Goal: Information Seeking & Learning: Check status

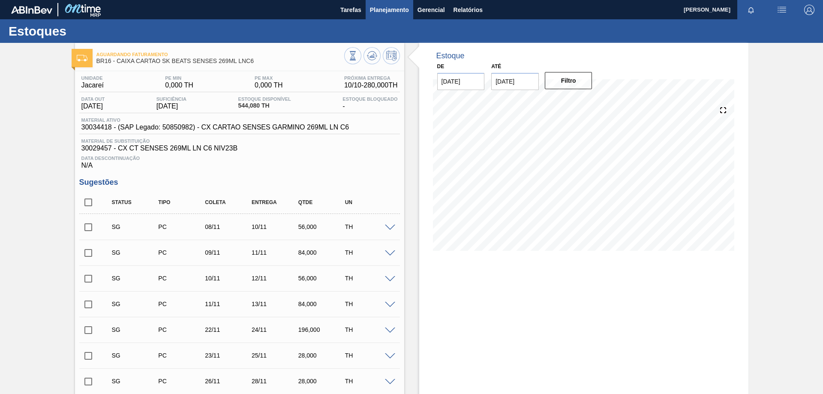
click at [379, 9] on span "Planejamento" at bounding box center [389, 10] width 39 height 10
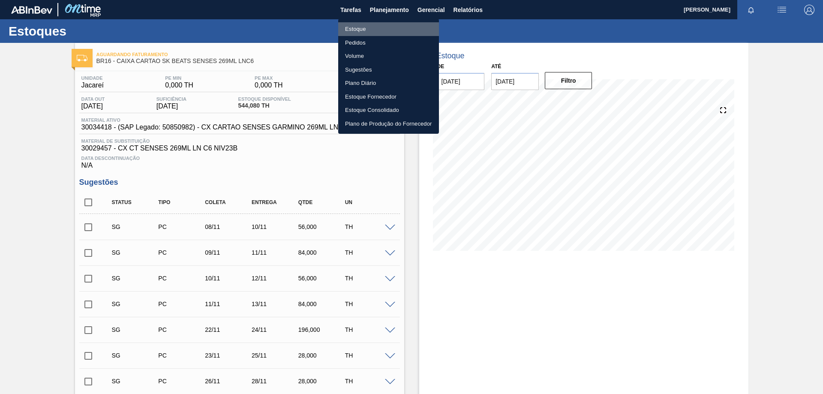
click at [362, 30] on li "Estoque" at bounding box center [388, 29] width 101 height 14
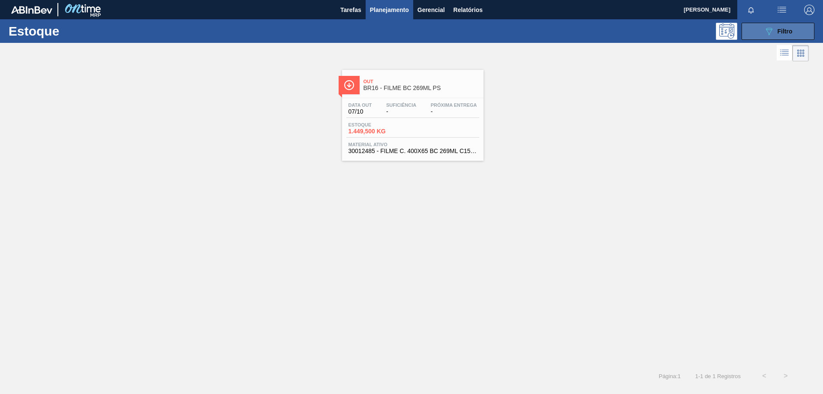
click at [764, 33] on button "089F7B8B-B2A5-4AFE-B5C0-19BA573D28AC Filtro" at bounding box center [777, 31] width 73 height 17
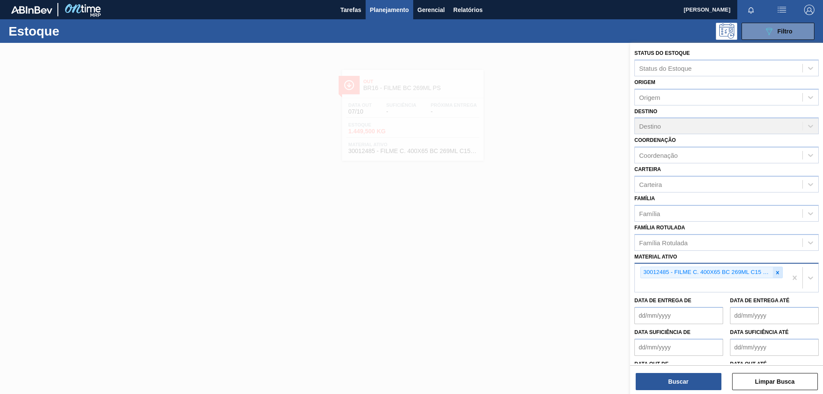
click at [775, 270] on icon at bounding box center [777, 272] width 6 height 6
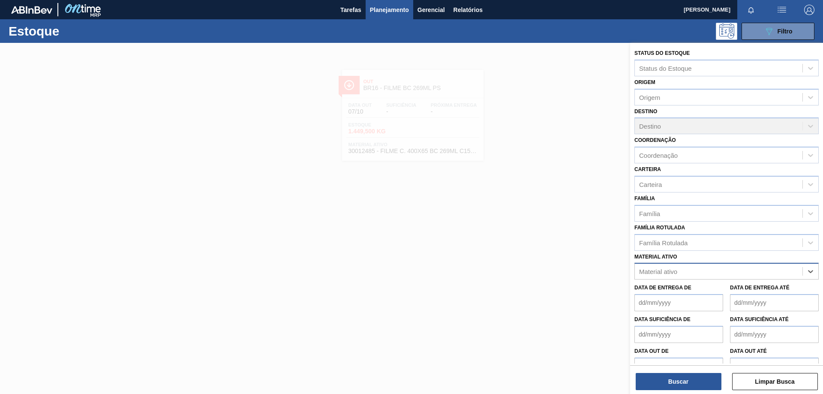
paste ativo "30012485"
type ativo "30012485"
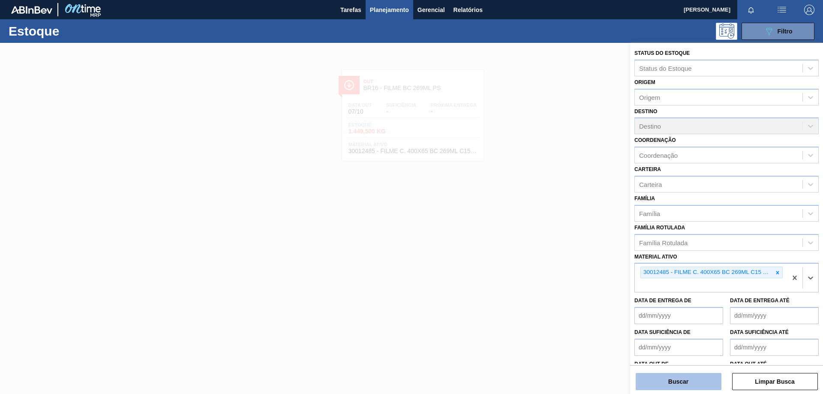
click at [683, 379] on button "Buscar" at bounding box center [678, 381] width 86 height 17
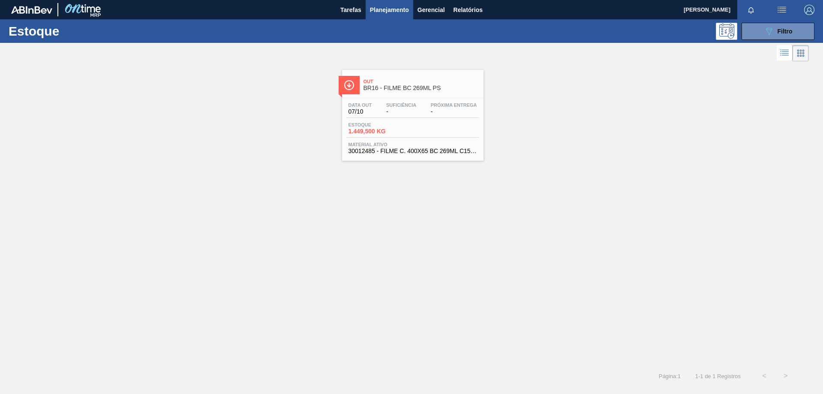
click at [463, 81] on span "Out" at bounding box center [421, 81] width 116 height 5
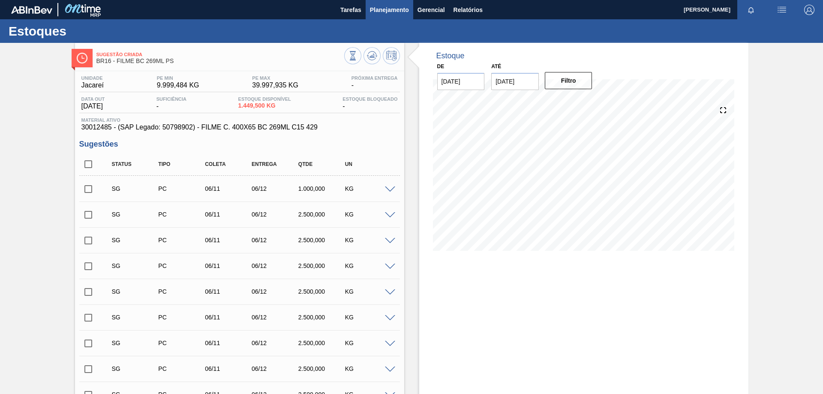
click at [395, 13] on span "Planejamento" at bounding box center [389, 10] width 39 height 10
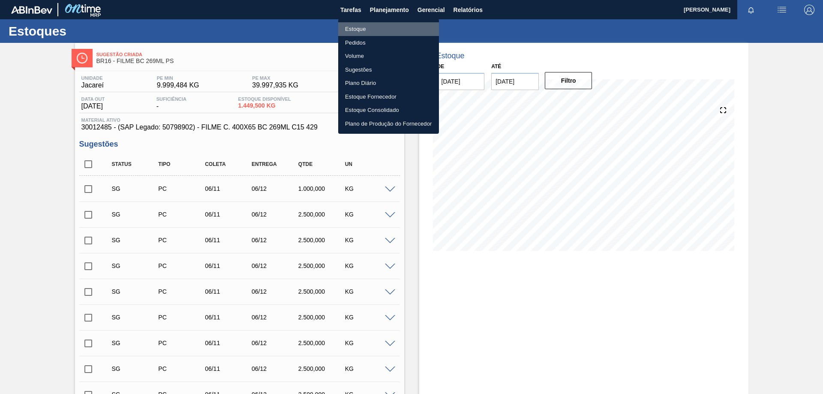
click at [364, 28] on li "Estoque" at bounding box center [388, 29] width 101 height 14
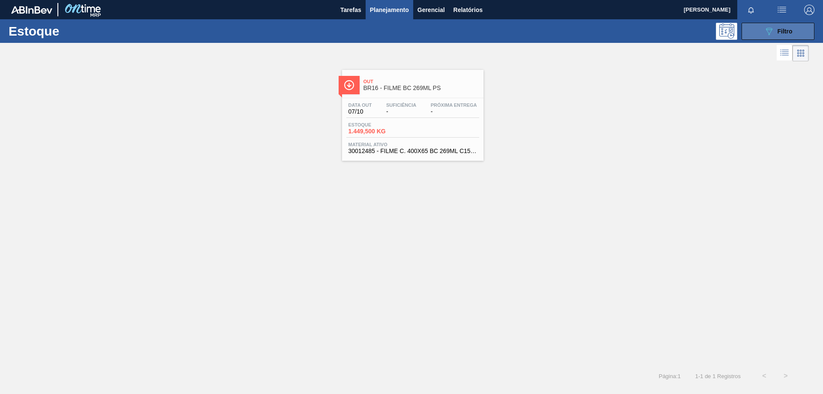
click at [774, 39] on button "089F7B8B-B2A5-4AFE-B5C0-19BA573D28AC Filtro" at bounding box center [777, 31] width 73 height 17
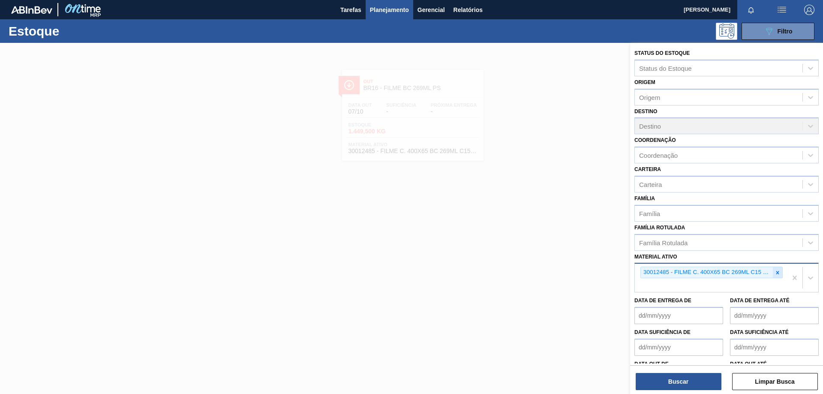
click at [777, 275] on icon at bounding box center [777, 272] width 6 height 6
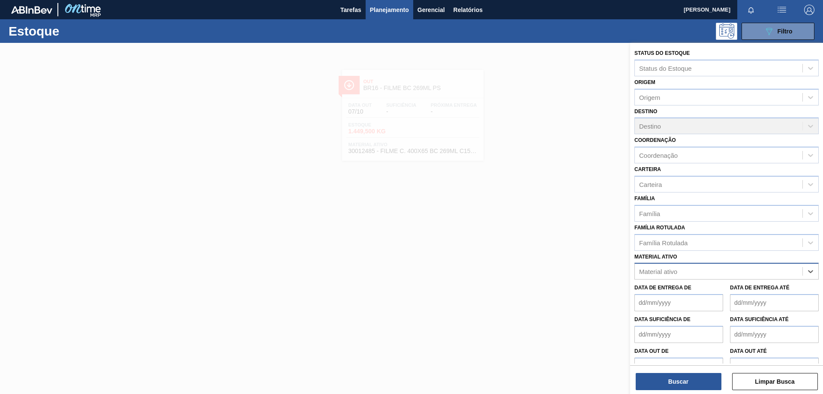
paste ativo "30012506"
type ativo "30012506"
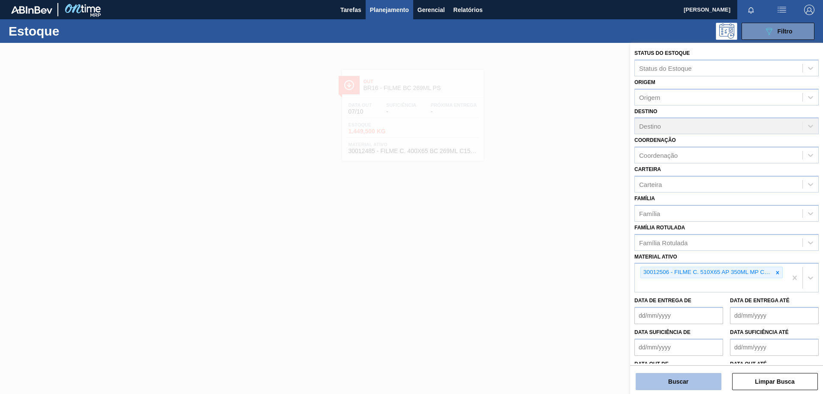
click at [673, 381] on button "Buscar" at bounding box center [678, 381] width 86 height 17
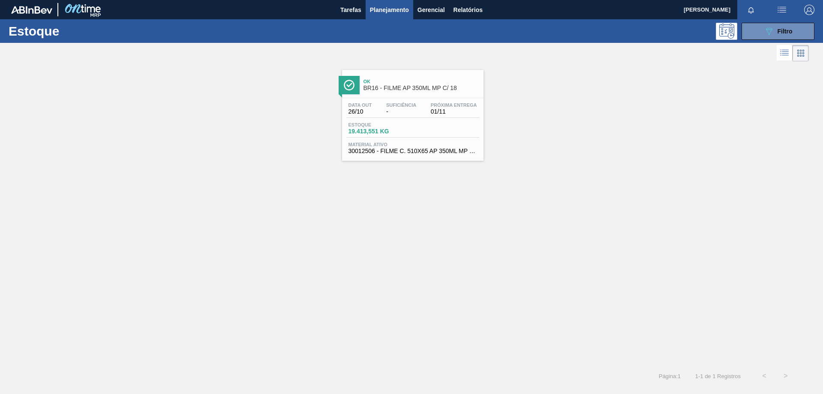
click at [465, 80] on span "Ok" at bounding box center [421, 81] width 116 height 5
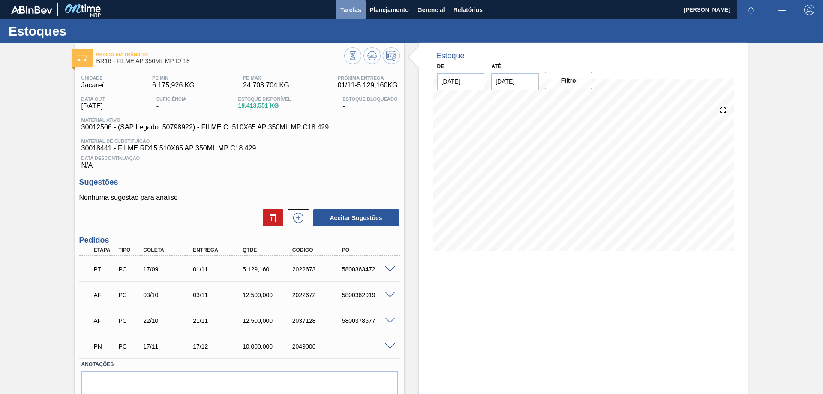
click at [350, 9] on span "Tarefas" at bounding box center [350, 10] width 21 height 10
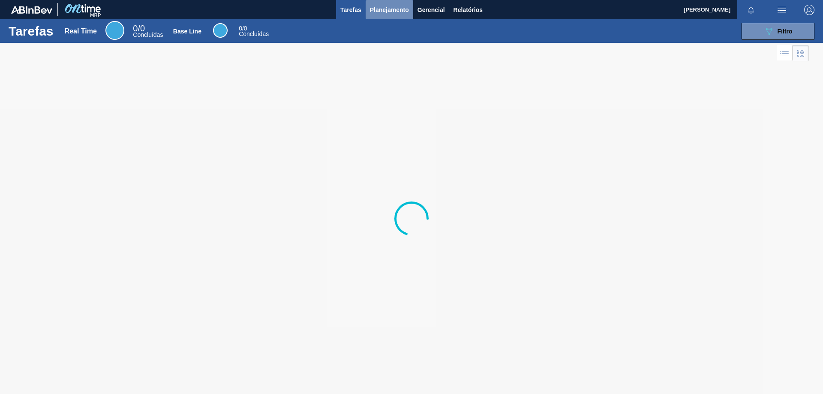
click at [375, 12] on span "Planejamento" at bounding box center [389, 10] width 39 height 10
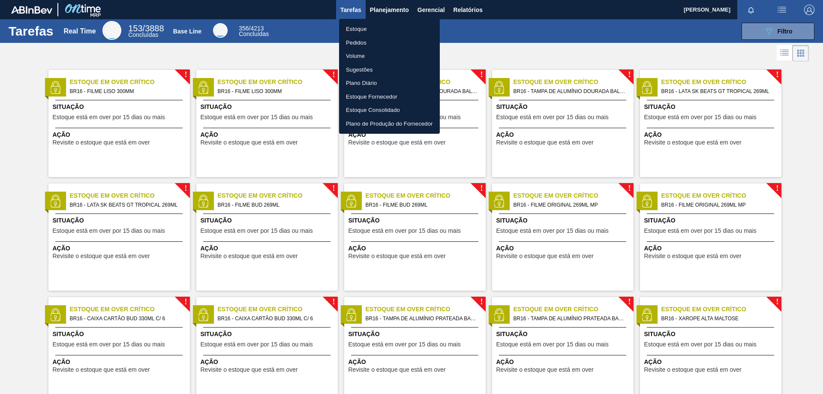
click at [357, 24] on li "Estoque" at bounding box center [389, 29] width 101 height 14
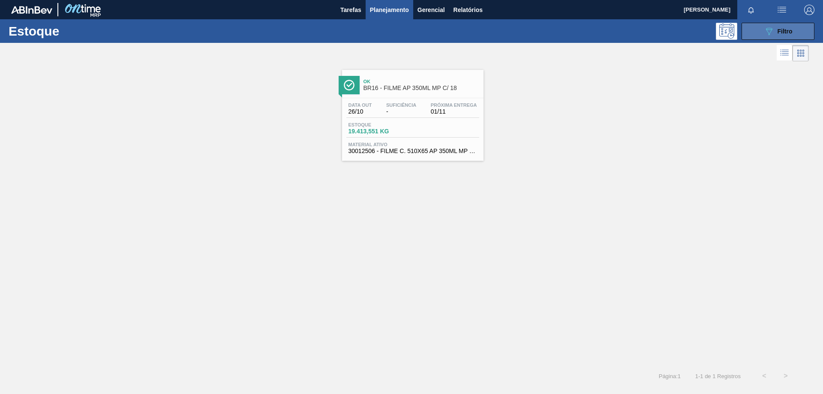
click at [769, 33] on icon at bounding box center [769, 31] width 6 height 7
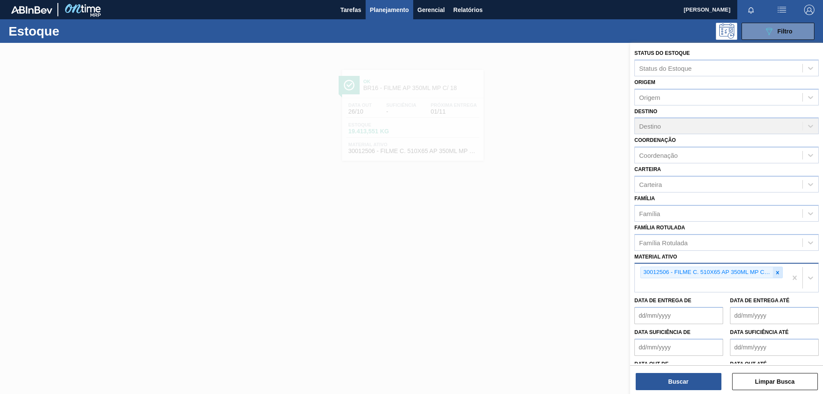
click at [775, 272] on icon at bounding box center [777, 272] width 6 height 6
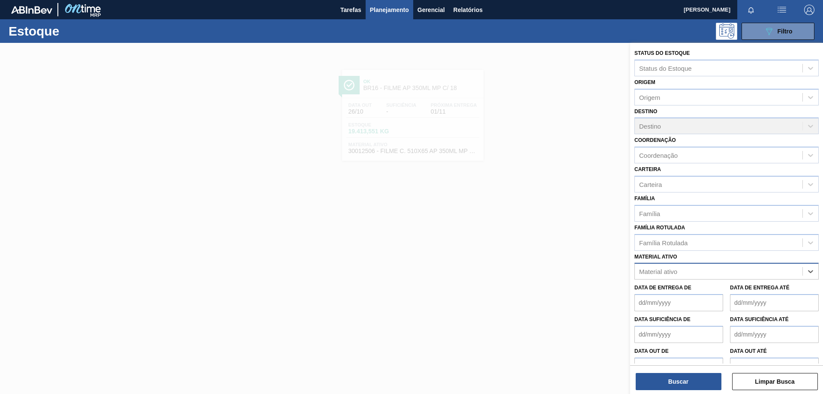
paste ativo "30033729"
type ativo "30033729"
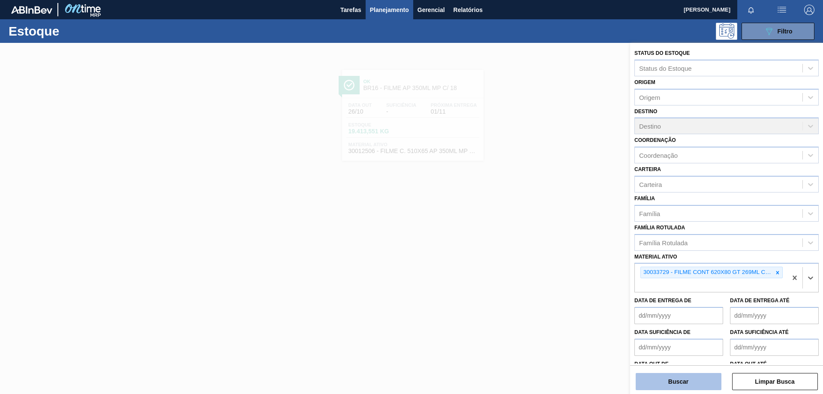
click at [687, 381] on button "Buscar" at bounding box center [678, 381] width 86 height 17
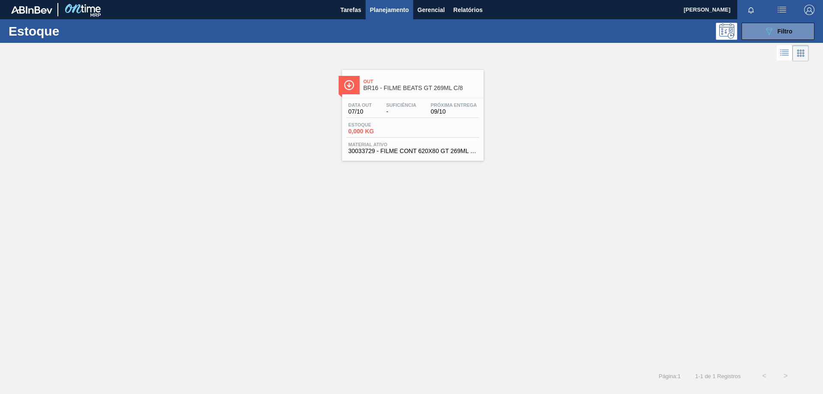
click at [451, 122] on div "Estoque 0,000 KG" at bounding box center [412, 129] width 133 height 15
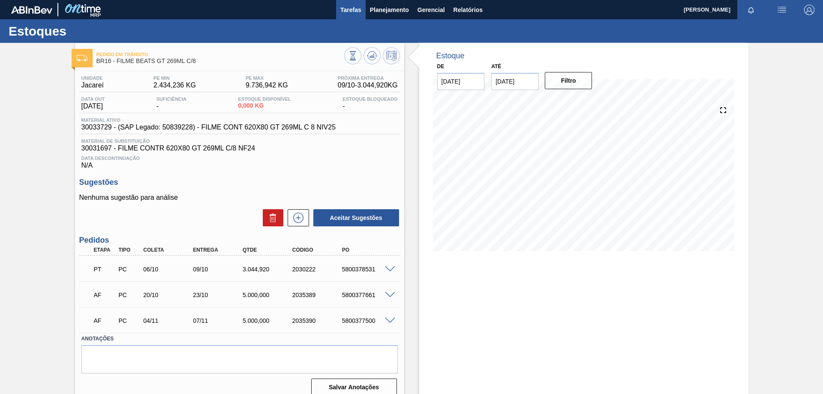
click at [353, 10] on span "Tarefas" at bounding box center [350, 10] width 21 height 10
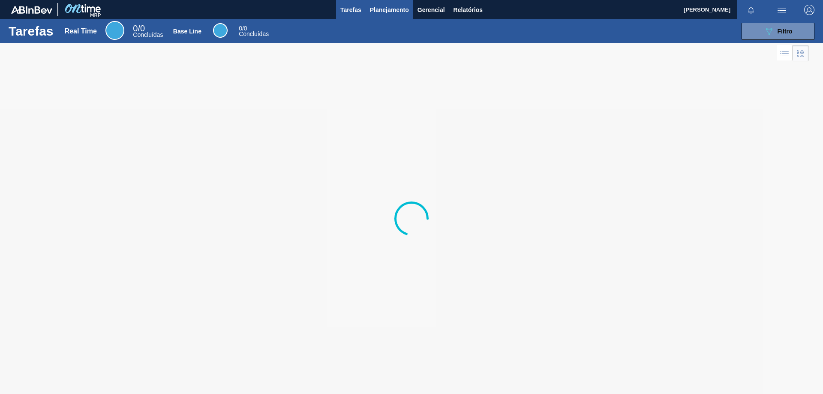
click at [380, 13] on span "Planejamento" at bounding box center [389, 10] width 39 height 10
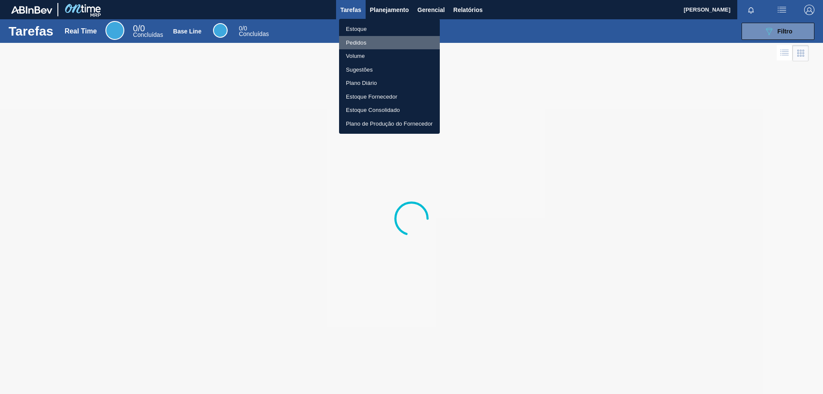
click at [359, 42] on li "Pedidos" at bounding box center [389, 43] width 101 height 14
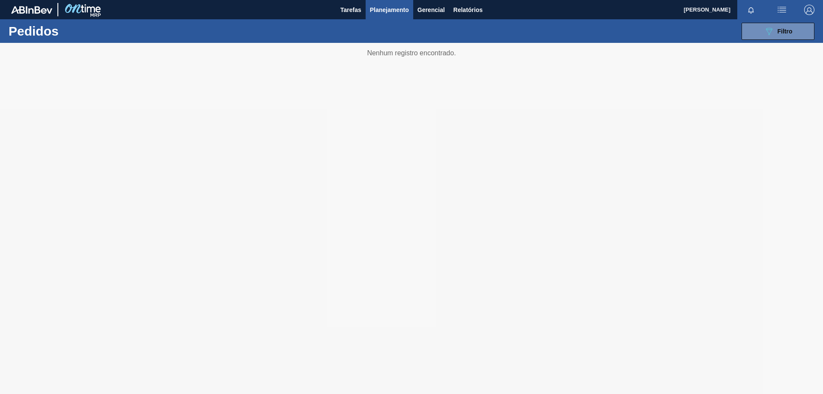
click at [383, 14] on span "Planejamento" at bounding box center [389, 10] width 39 height 10
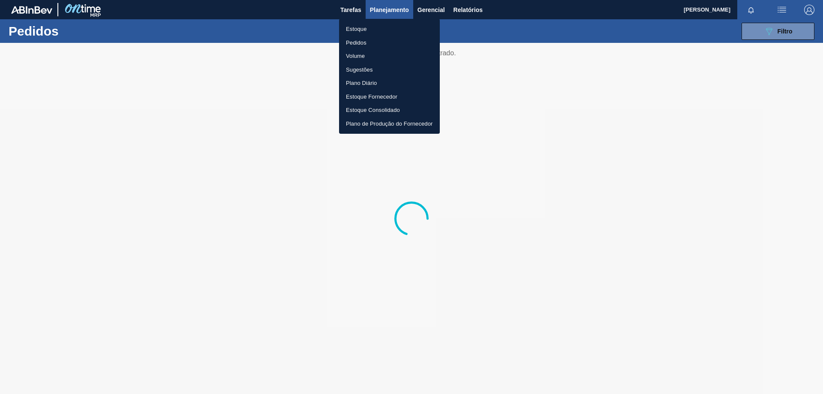
click at [359, 30] on li "Estoque" at bounding box center [389, 29] width 101 height 14
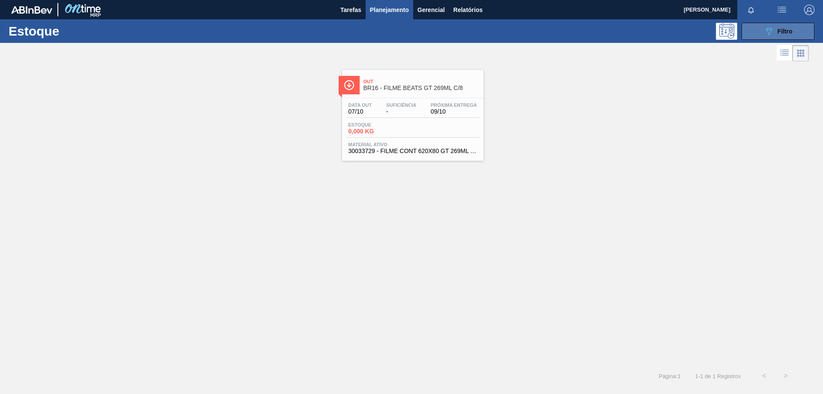
click at [770, 36] on icon "089F7B8B-B2A5-4AFE-B5C0-19BA573D28AC" at bounding box center [768, 31] width 10 height 10
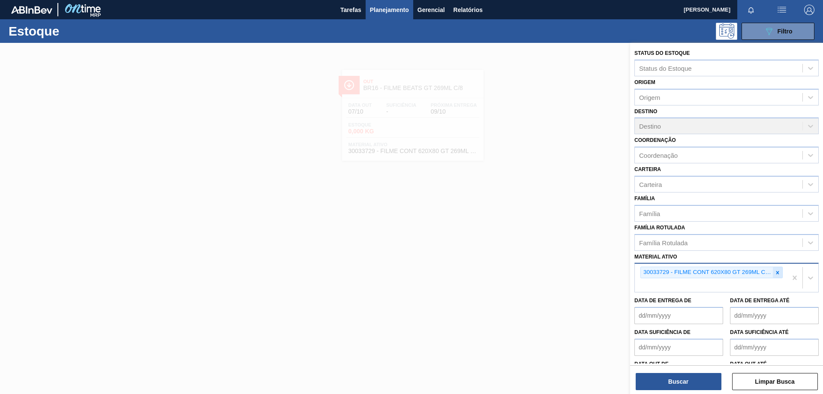
click at [778, 274] on icon at bounding box center [777, 272] width 6 height 6
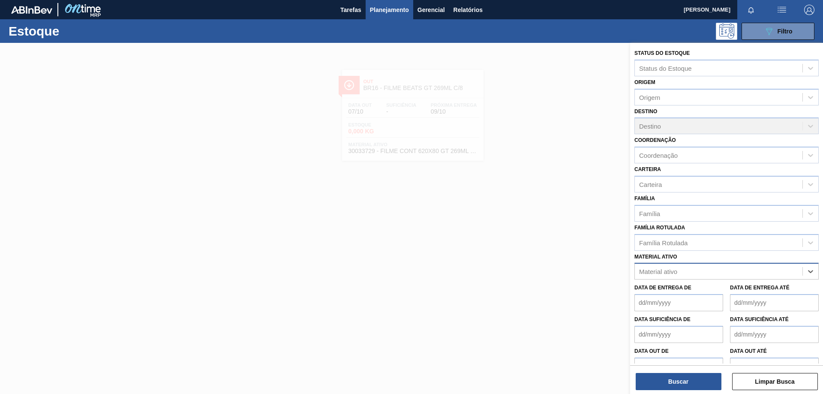
paste ativo "30029228"
type ativo "30029228"
paste ativo "30029228"
type ativo "30029228"
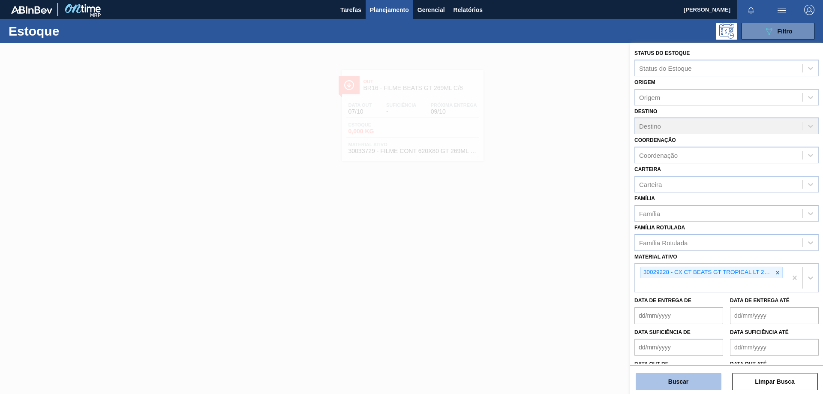
click at [698, 381] on button "Buscar" at bounding box center [678, 381] width 86 height 17
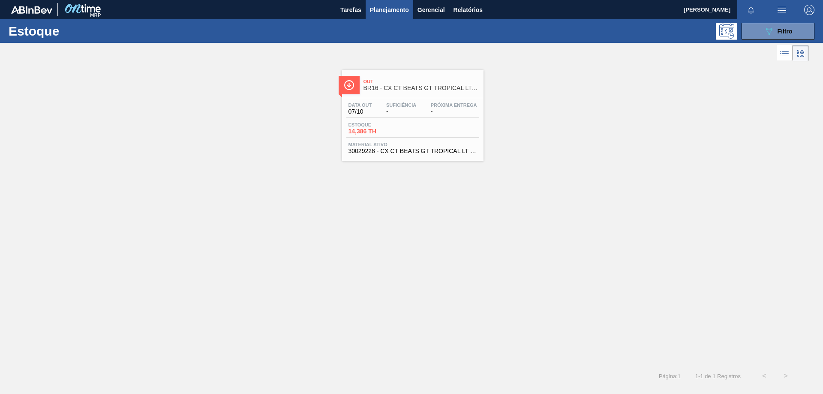
click at [476, 126] on div "Estoque 14,386 TH" at bounding box center [412, 129] width 133 height 15
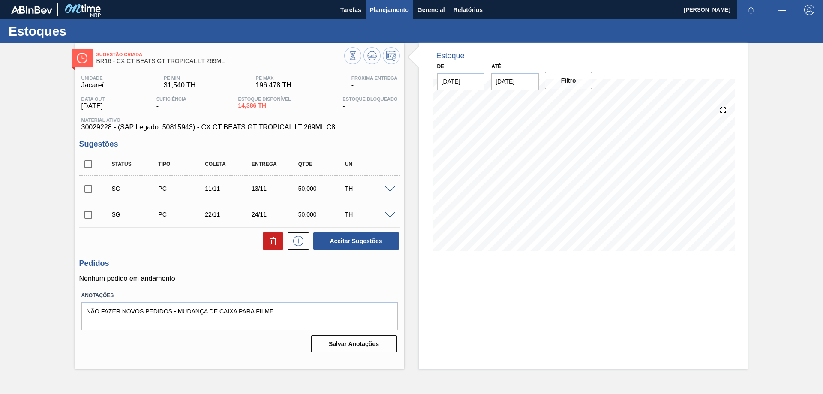
click at [400, 11] on span "Planejamento" at bounding box center [389, 10] width 39 height 10
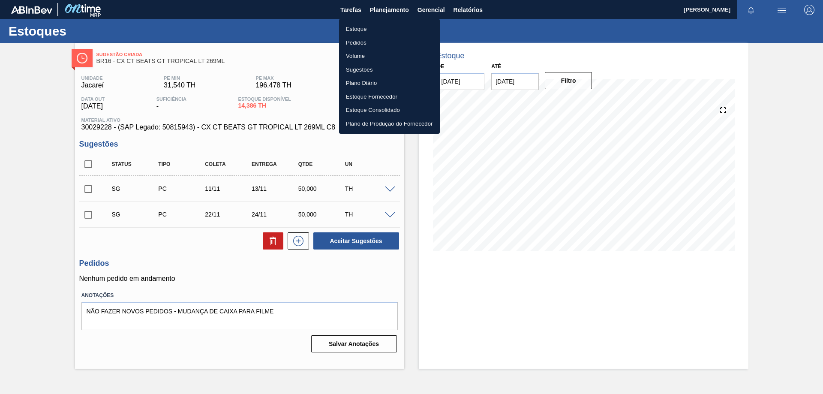
click at [365, 29] on li "Estoque" at bounding box center [389, 29] width 101 height 14
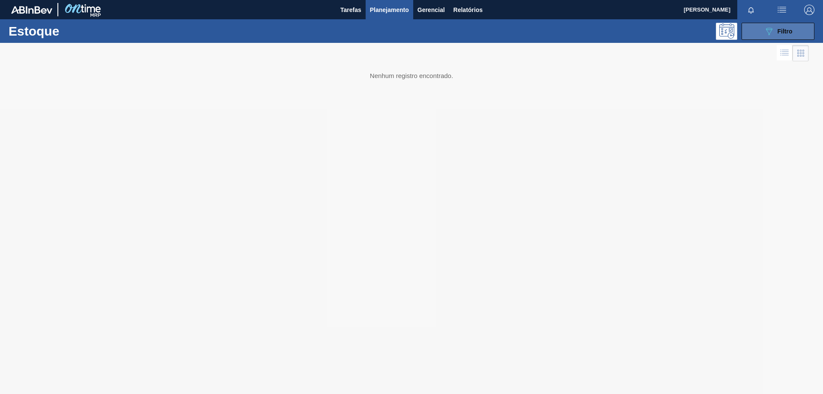
click at [768, 31] on icon "089F7B8B-B2A5-4AFE-B5C0-19BA573D28AC" at bounding box center [768, 31] width 10 height 10
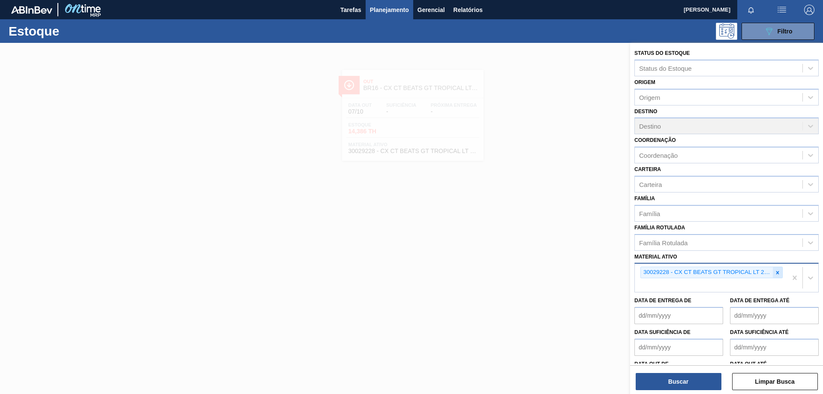
click at [777, 271] on icon at bounding box center [777, 272] width 6 height 6
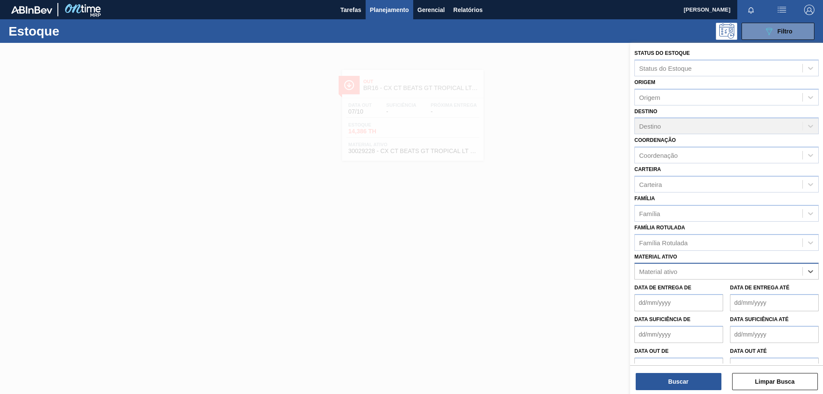
paste ativo "30033775 FILME C 800X80 ORIGINAL MP 269ML"
type ativo "30033775 FILME C 800X80 ORIGINAL MP 269ML"
click at [688, 381] on button "Buscar" at bounding box center [678, 381] width 86 height 17
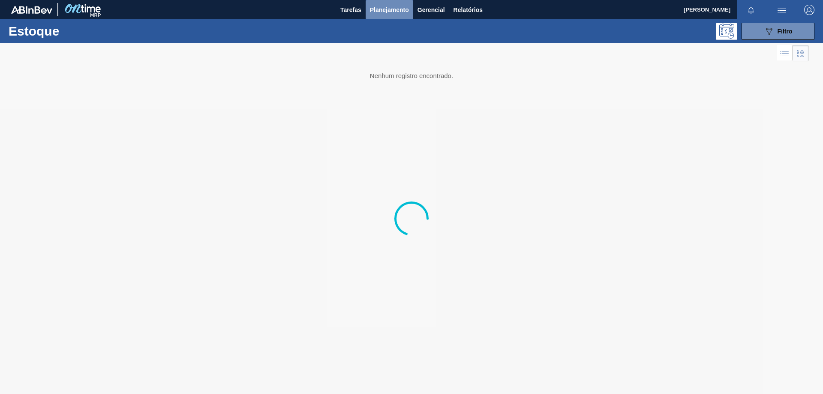
drag, startPoint x: 383, startPoint y: 7, endPoint x: 383, endPoint y: 25, distance: 18.0
click at [383, 9] on span "Planejamento" at bounding box center [389, 10] width 39 height 10
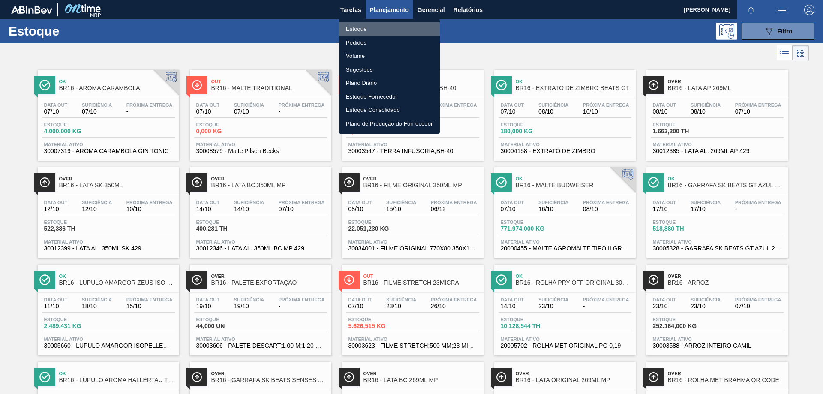
click at [362, 30] on li "Estoque" at bounding box center [389, 29] width 101 height 14
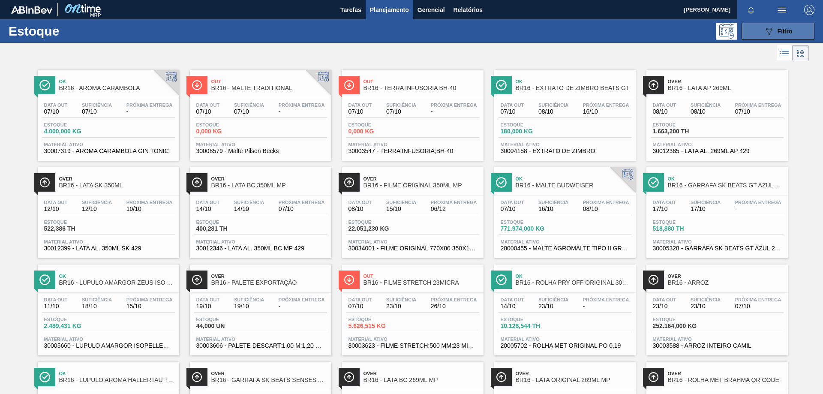
click at [793, 35] on button "089F7B8B-B2A5-4AFE-B5C0-19BA573D28AC Filtro" at bounding box center [777, 31] width 73 height 17
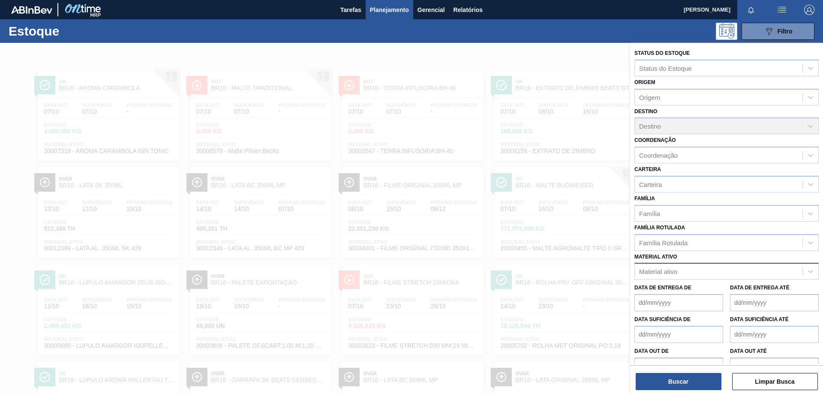
click at [666, 269] on div "Material ativo" at bounding box center [658, 271] width 38 height 7
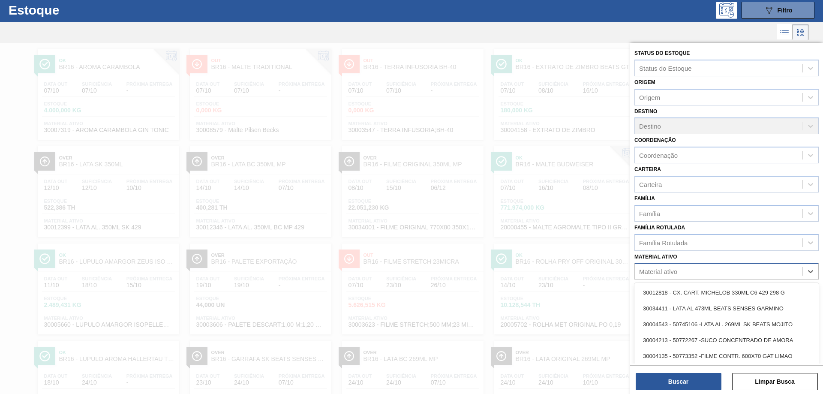
scroll to position [21, 0]
paste ativo "30033775 FILME C 800X80 ORIGINAL MP 269ML"
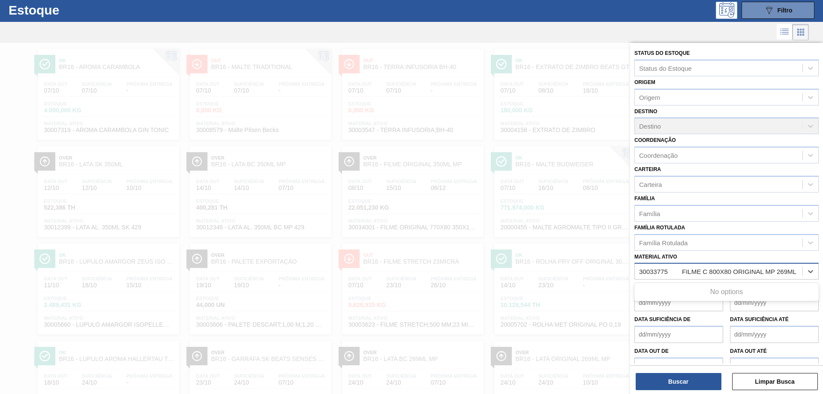
type ativo "30033775 FILME C 800X80 ORIGINAL MP 269ML"
paste ativo "30033775"
type ativo "30033775"
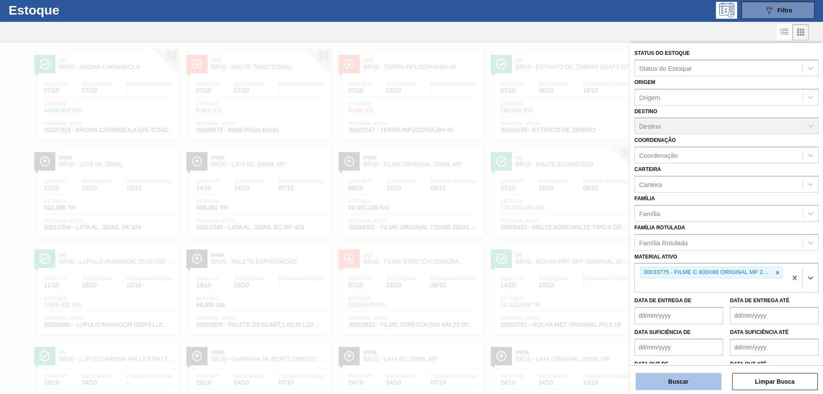
click at [665, 380] on button "Buscar" at bounding box center [678, 381] width 86 height 17
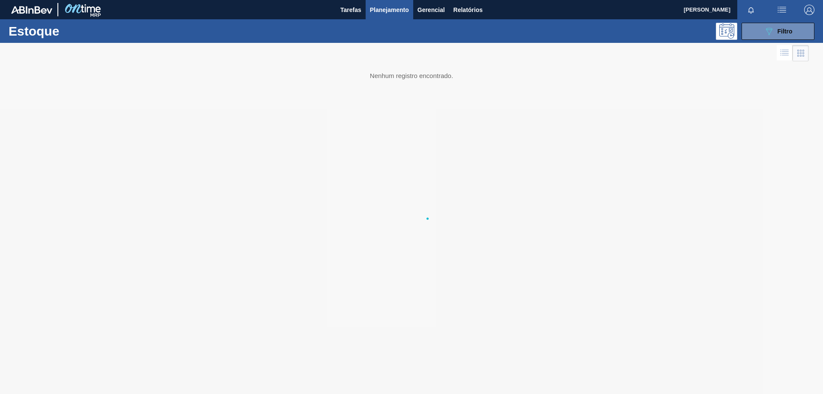
scroll to position [0, 0]
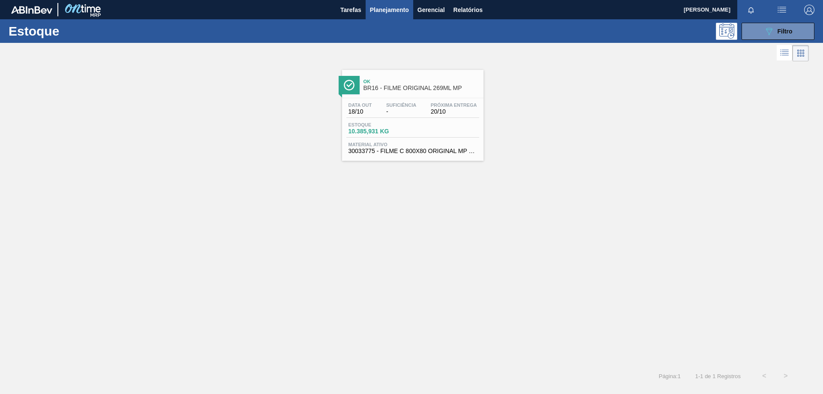
click at [437, 131] on div "Estoque 10.385,931 KG" at bounding box center [412, 129] width 133 height 15
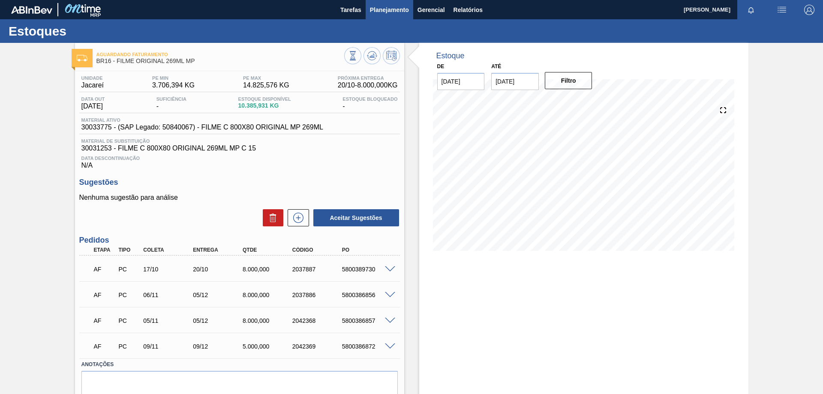
click at [392, 16] on button "Planejamento" at bounding box center [389, 9] width 48 height 19
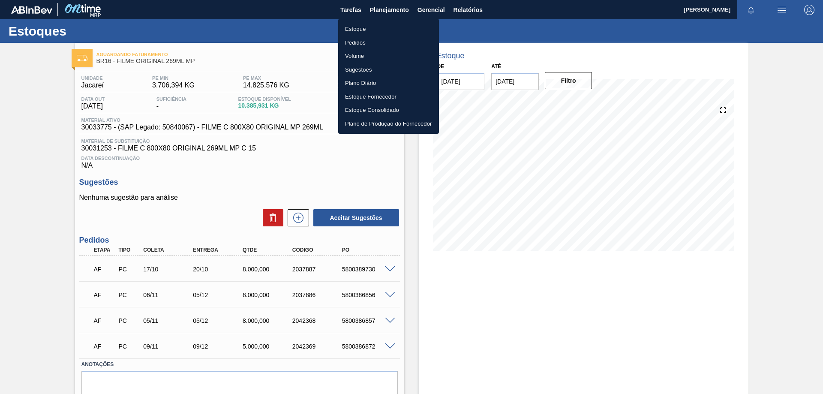
click at [356, 30] on li "Estoque" at bounding box center [388, 29] width 101 height 14
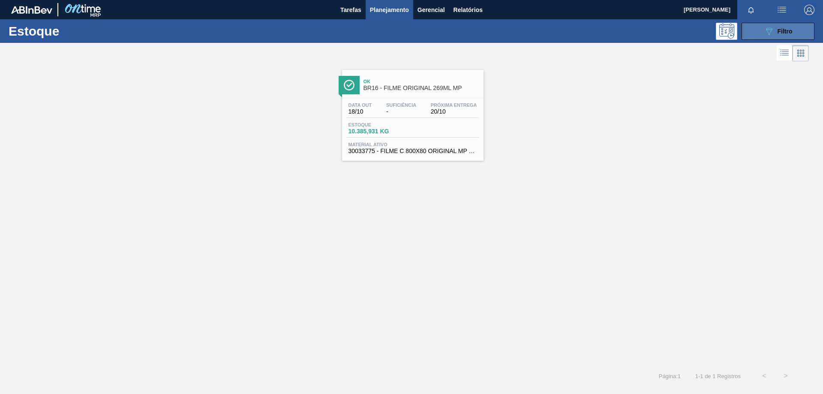
click at [787, 30] on span "Filtro" at bounding box center [784, 31] width 15 height 7
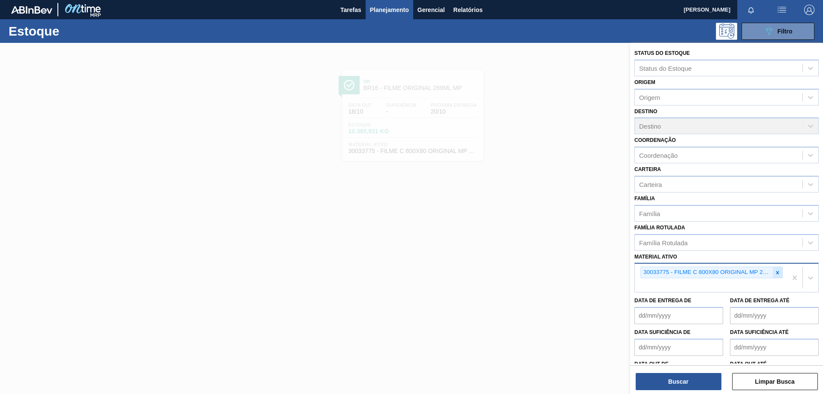
click at [777, 272] on icon at bounding box center [777, 272] width 6 height 6
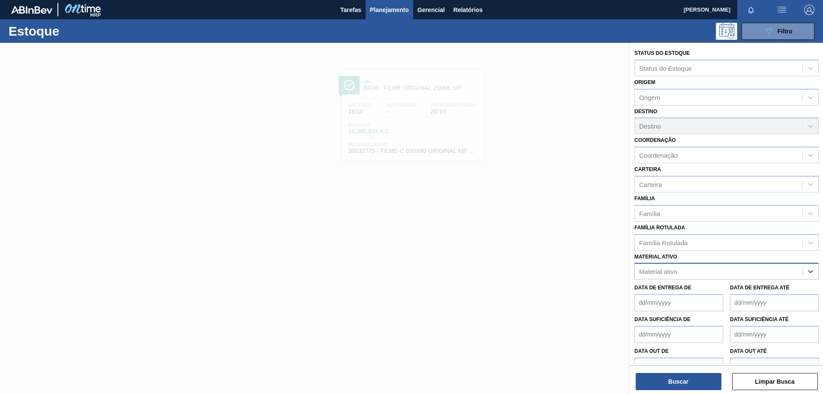
paste ativo "30031884"
type ativo "30031884"
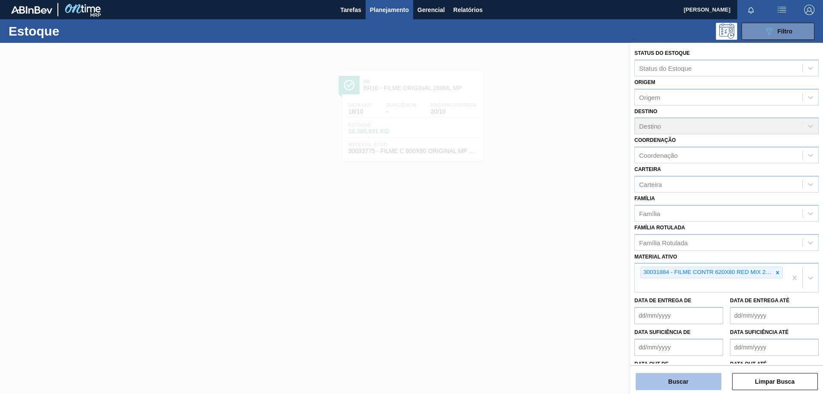
click at [699, 386] on button "Buscar" at bounding box center [678, 381] width 86 height 17
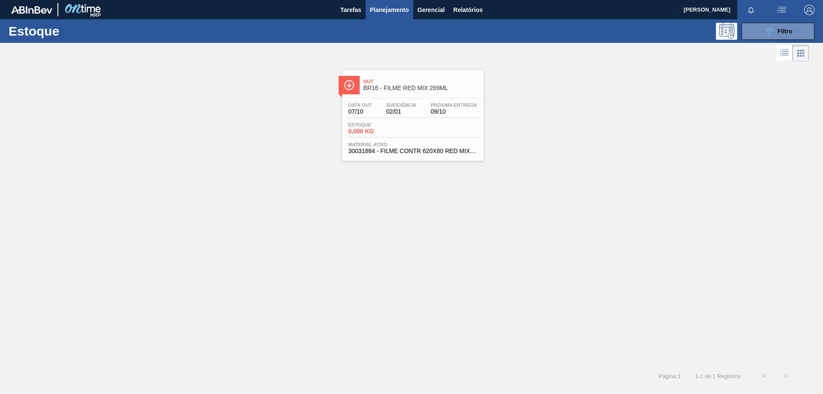
click at [454, 129] on div "Estoque 0,000 KG" at bounding box center [412, 129] width 133 height 15
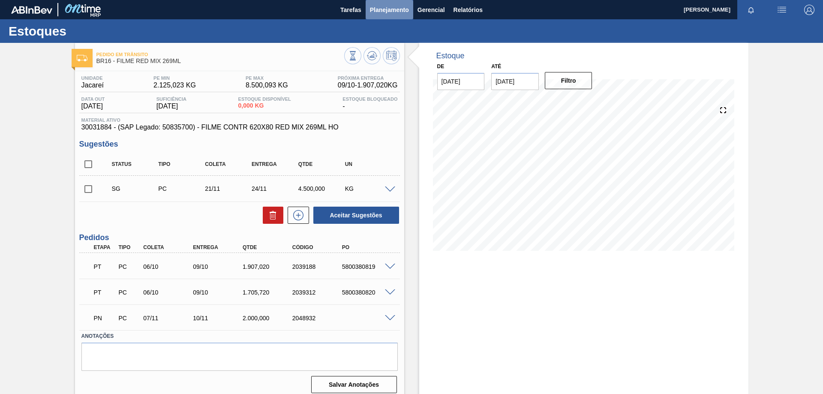
click at [375, 12] on span "Planejamento" at bounding box center [389, 10] width 39 height 10
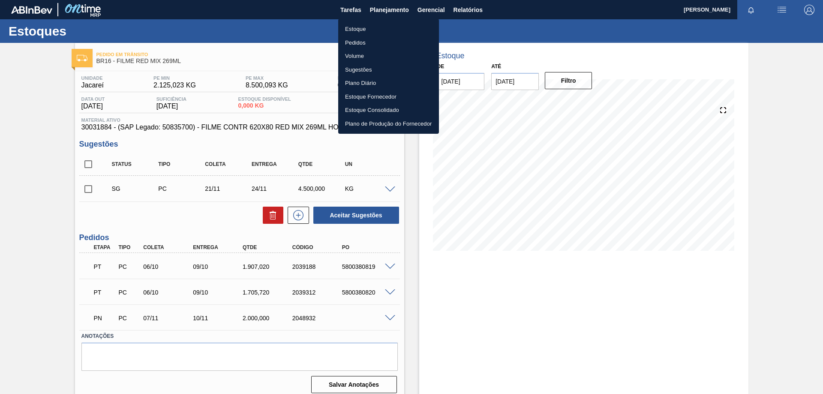
click at [359, 30] on li "Estoque" at bounding box center [388, 29] width 101 height 14
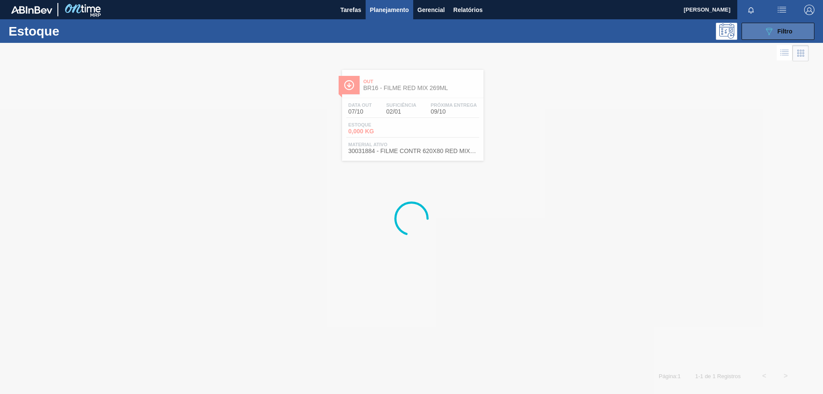
click at [761, 30] on button "089F7B8B-B2A5-4AFE-B5C0-19BA573D28AC Filtro" at bounding box center [777, 31] width 73 height 17
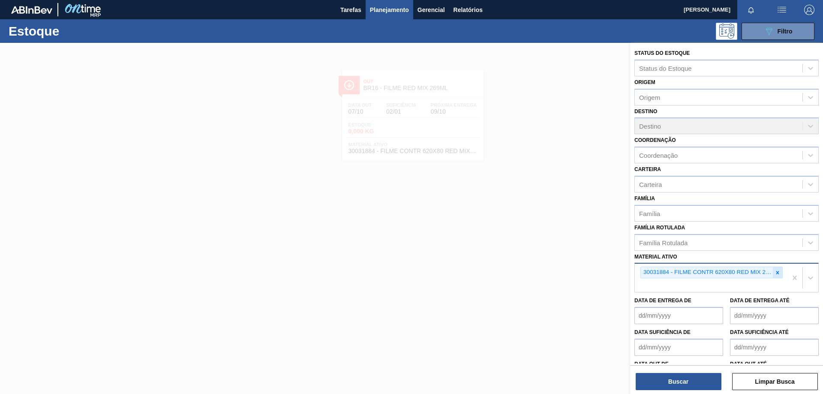
click at [775, 272] on icon at bounding box center [777, 272] width 6 height 6
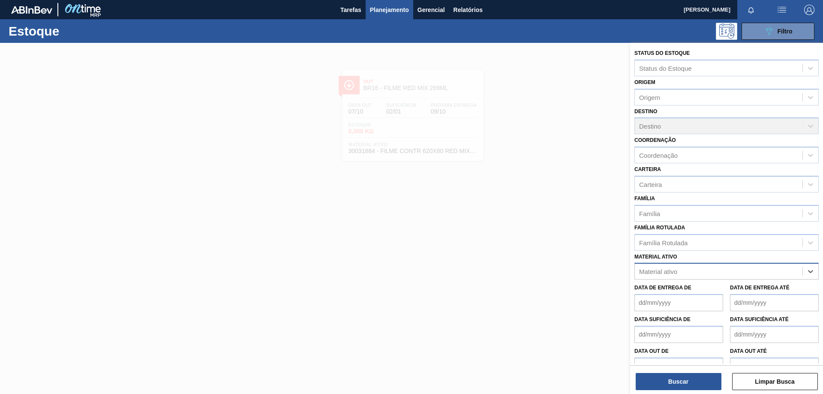
paste ativo "30034180"
type ativo "30034180"
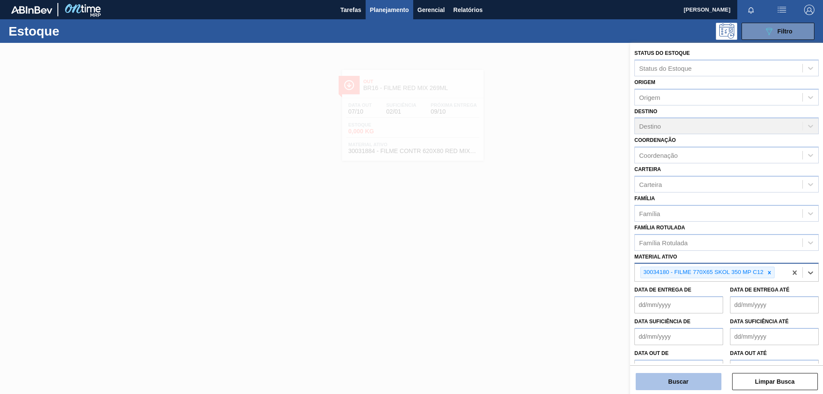
click at [685, 384] on button "Buscar" at bounding box center [678, 381] width 86 height 17
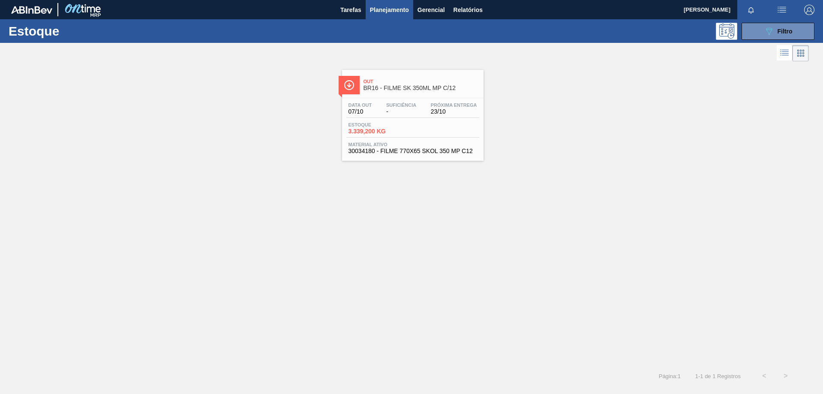
click at [464, 117] on div "Data [DATE] Suficiência - Próxima Entrega 23/10" at bounding box center [412, 109] width 133 height 15
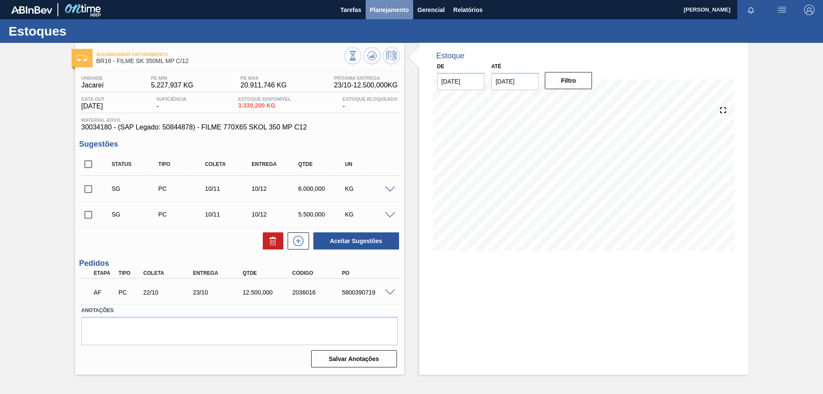
click at [399, 9] on span "Planejamento" at bounding box center [389, 10] width 39 height 10
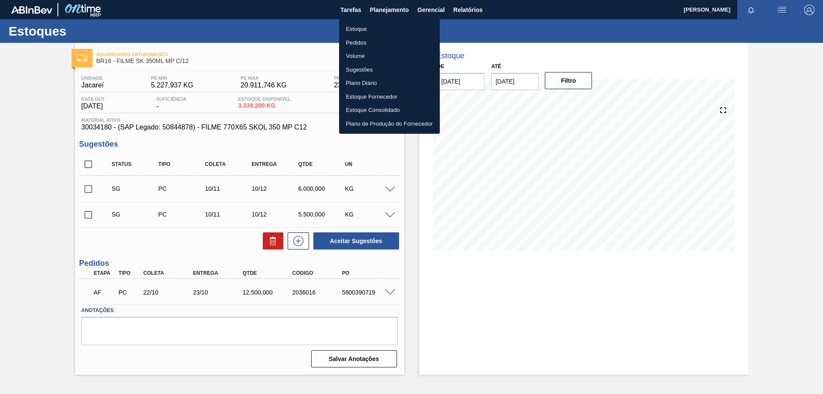
click at [361, 30] on li "Estoque" at bounding box center [389, 29] width 101 height 14
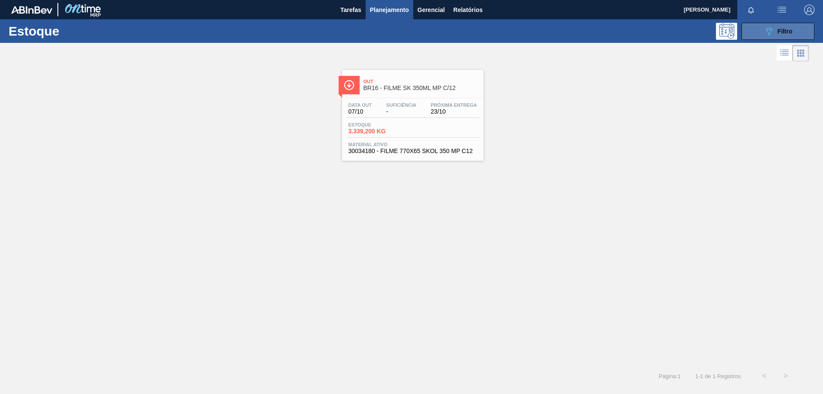
click at [772, 37] on button "089F7B8B-B2A5-4AFE-B5C0-19BA573D28AC Filtro" at bounding box center [777, 31] width 73 height 17
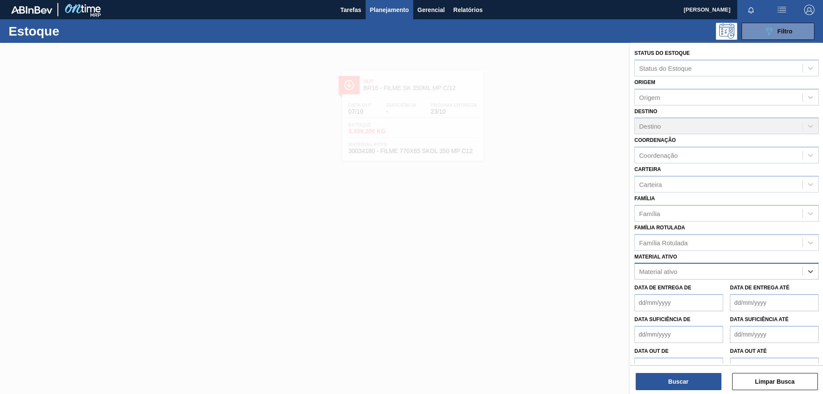
paste ativo "30034772"
type ativo "30034772"
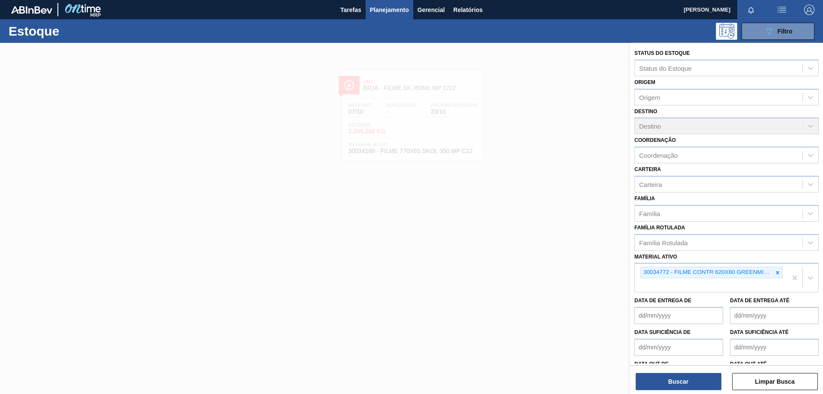
click at [715, 391] on div "Status do Estoque Status do Estoque Origem Origem Destino Destino Coordenação C…" at bounding box center [726, 219] width 193 height 353
click at [702, 387] on button "Buscar" at bounding box center [678, 381] width 86 height 17
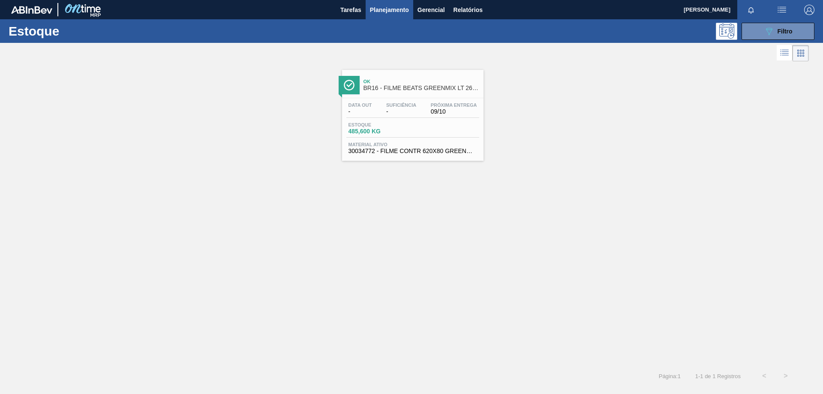
click at [431, 126] on div "Estoque 485,600 KG" at bounding box center [412, 129] width 133 height 15
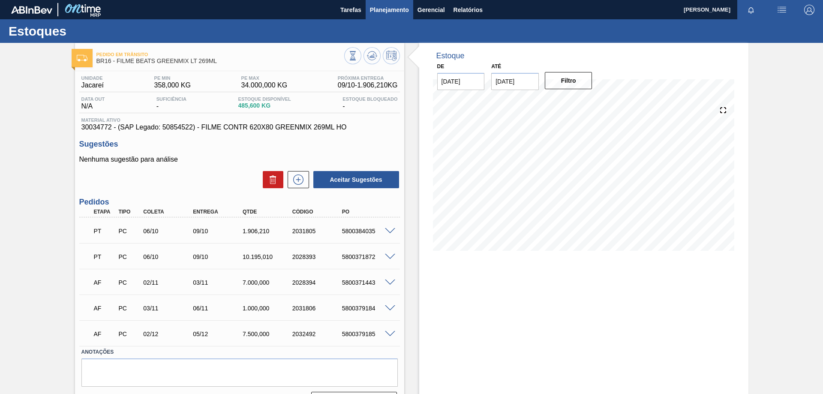
click at [397, 10] on span "Planejamento" at bounding box center [389, 10] width 39 height 10
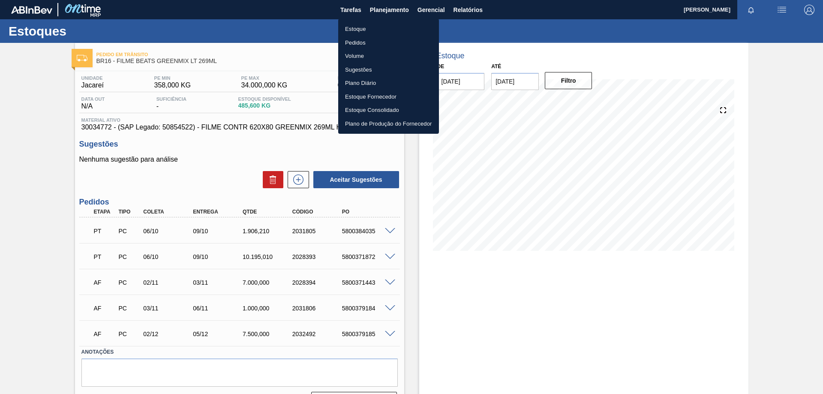
drag, startPoint x: 366, startPoint y: 28, endPoint x: 377, endPoint y: 28, distance: 10.7
click at [366, 28] on li "Estoque" at bounding box center [388, 29] width 101 height 14
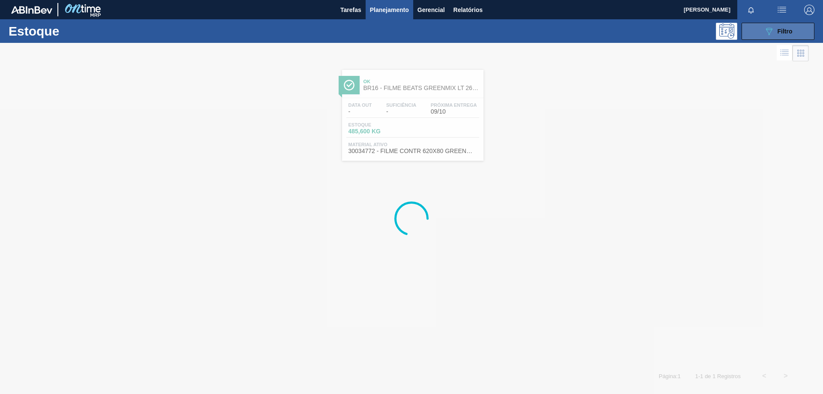
click at [774, 35] on div "089F7B8B-B2A5-4AFE-B5C0-19BA573D28AC Filtro" at bounding box center [777, 31] width 29 height 10
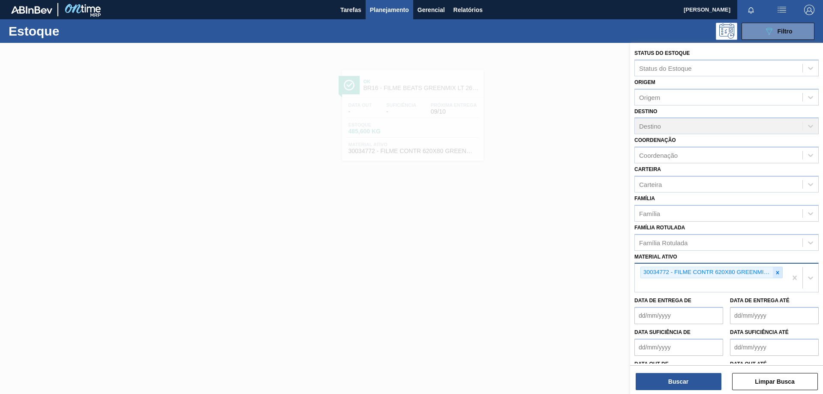
click at [775, 273] on icon at bounding box center [777, 272] width 6 height 6
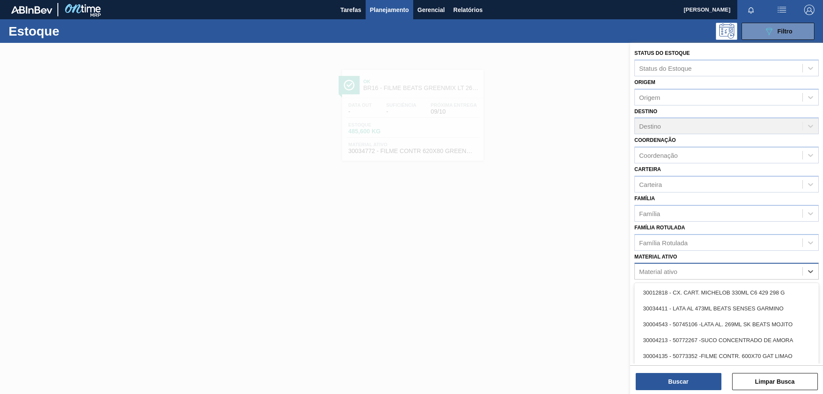
click at [658, 271] on div "Material ativo" at bounding box center [658, 271] width 38 height 7
drag, startPoint x: 693, startPoint y: 272, endPoint x: 714, endPoint y: 260, distance: 24.3
click at [713, 263] on div "Material ativo" at bounding box center [726, 271] width 184 height 17
paste ativo "30012583"
type ativo "30012583"
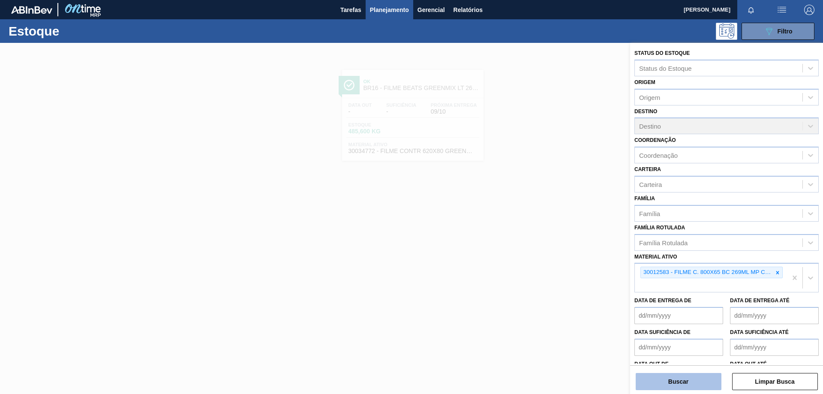
click at [696, 377] on button "Buscar" at bounding box center [678, 381] width 86 height 17
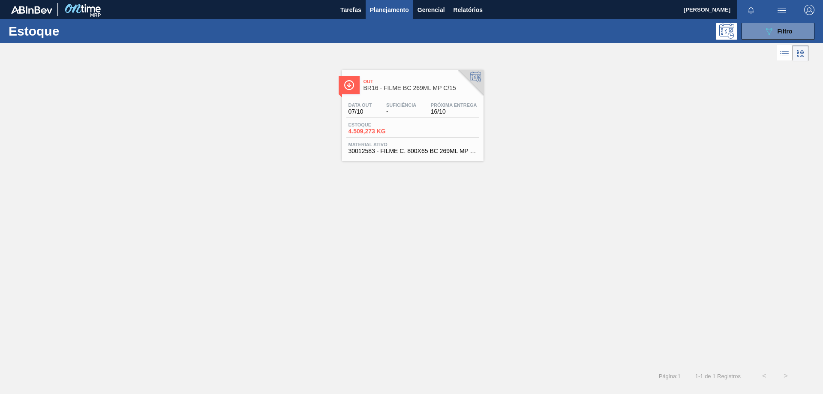
click at [436, 120] on div "Data [DATE] Suficiência - Próxima Entrega 16/10 Estoque 4.509,273 KG Material a…" at bounding box center [412, 127] width 141 height 58
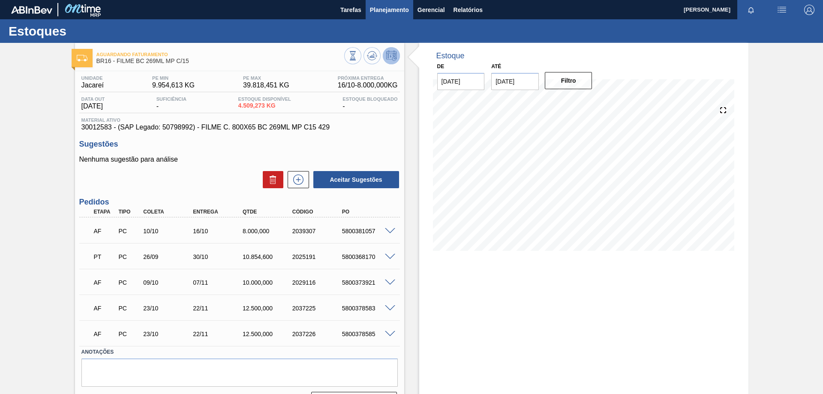
click at [382, 11] on span "Planejamento" at bounding box center [389, 10] width 39 height 10
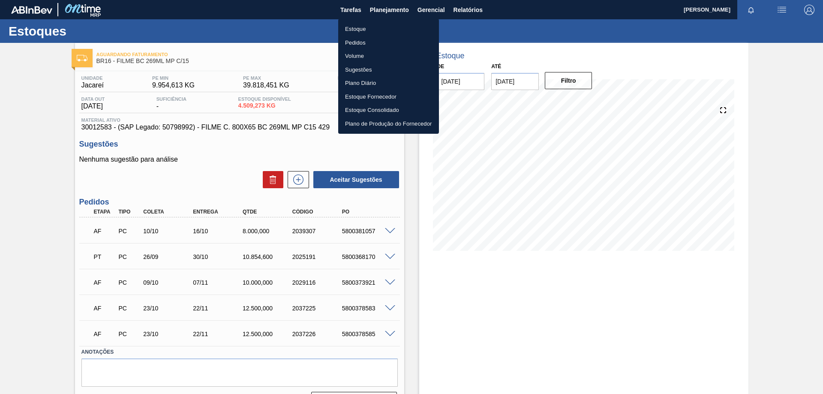
click at [363, 27] on li "Estoque" at bounding box center [388, 29] width 101 height 14
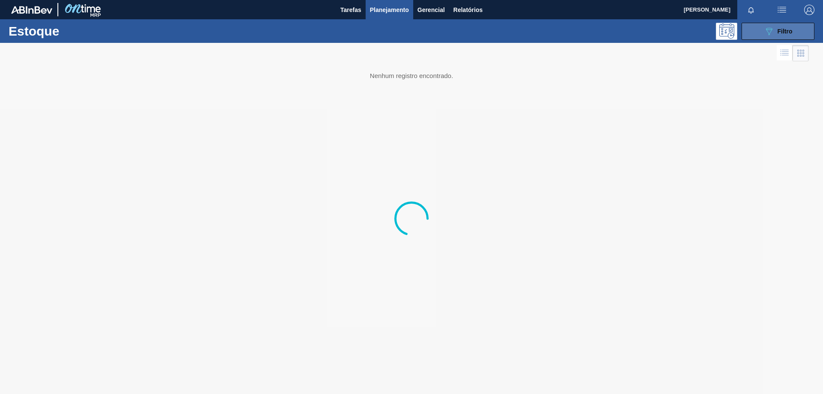
click at [770, 37] on button "089F7B8B-B2A5-4AFE-B5C0-19BA573D28AC Filtro" at bounding box center [777, 31] width 73 height 17
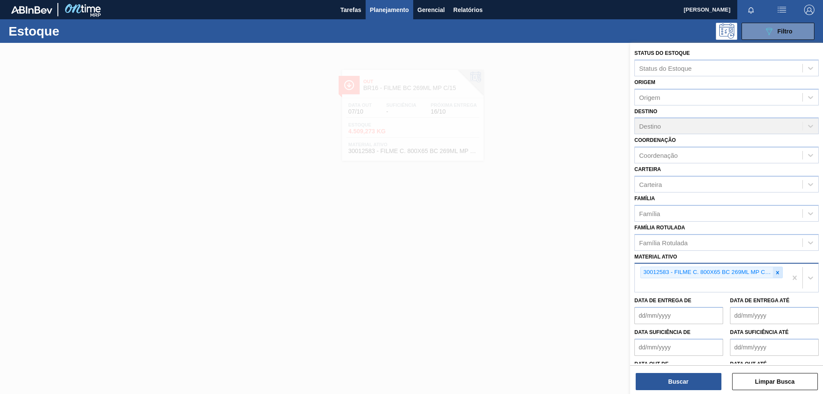
click at [775, 271] on icon at bounding box center [777, 272] width 6 height 6
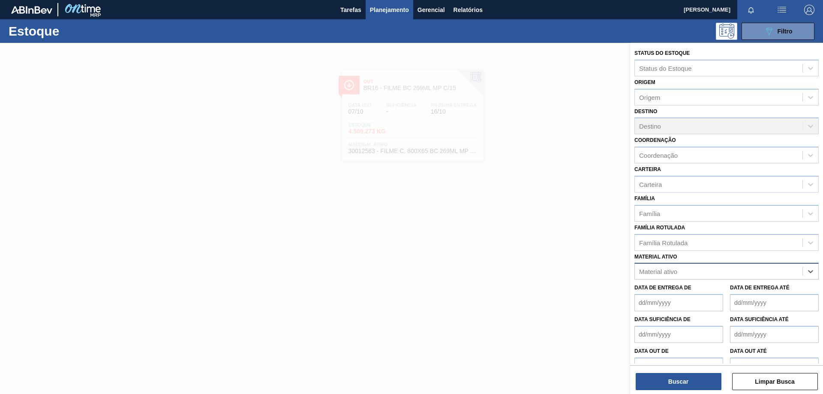
paste ativo "30033934"
type ativo "30033934"
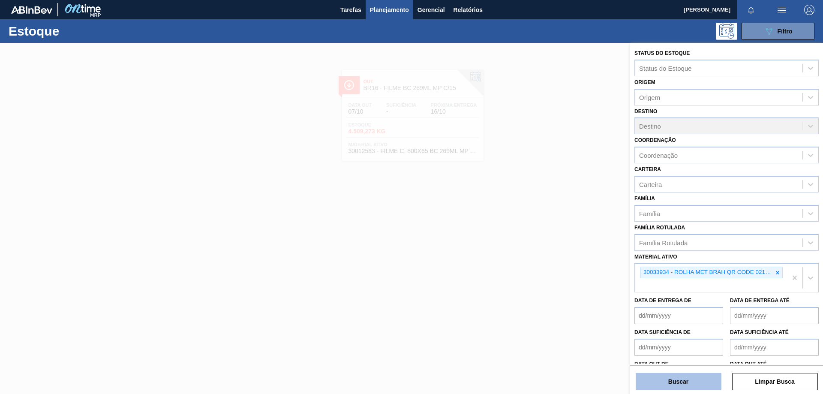
click at [655, 376] on button "Buscar" at bounding box center [678, 381] width 86 height 17
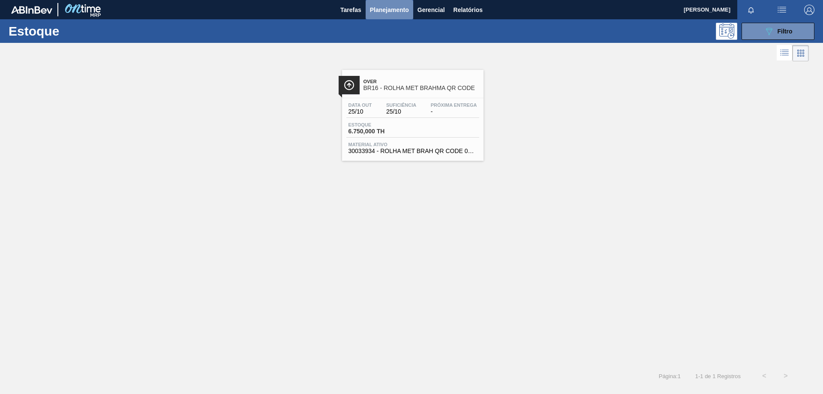
click at [405, 10] on span "Planejamento" at bounding box center [389, 10] width 39 height 10
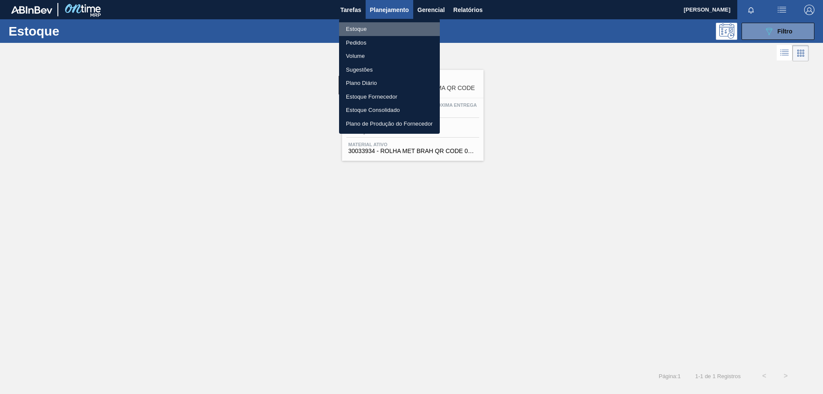
click at [361, 26] on li "Estoque" at bounding box center [389, 29] width 101 height 14
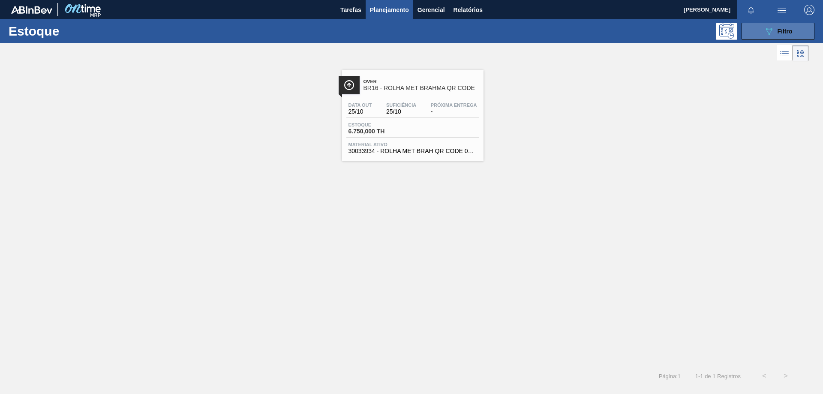
click at [774, 27] on div "089F7B8B-B2A5-4AFE-B5C0-19BA573D28AC Filtro" at bounding box center [777, 31] width 29 height 10
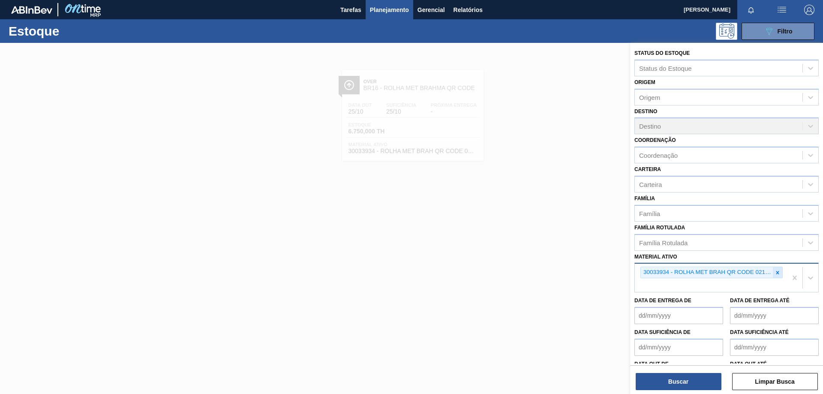
click at [777, 271] on icon at bounding box center [777, 272] width 3 height 3
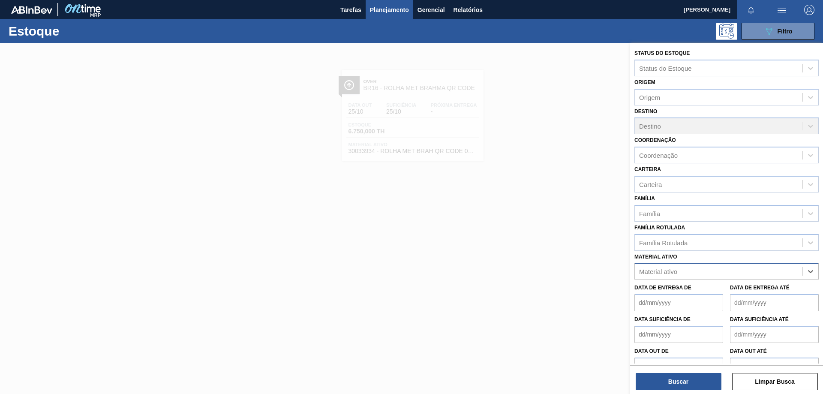
paste ativo "30033934"
type ativo "30033934"
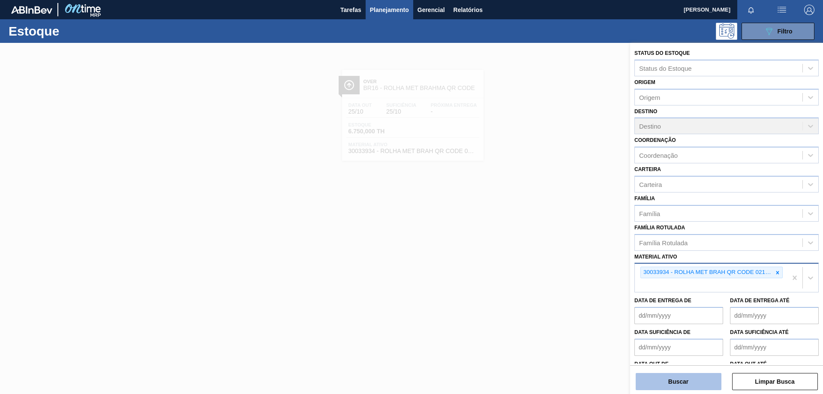
click at [696, 378] on button "Buscar" at bounding box center [678, 381] width 86 height 17
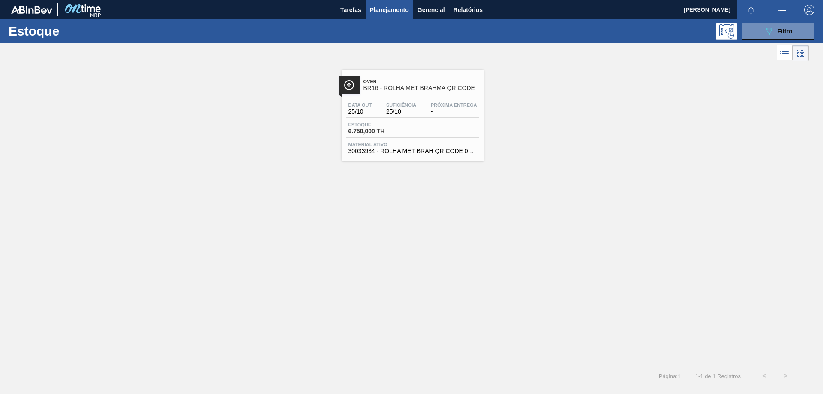
click at [459, 126] on div "Estoque 6.750,000 TH" at bounding box center [412, 129] width 133 height 15
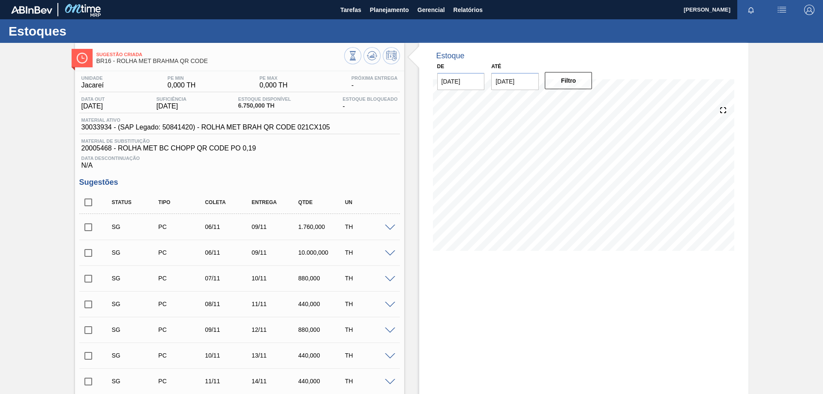
drag, startPoint x: 660, startPoint y: 333, endPoint x: 325, endPoint y: 208, distance: 357.8
click at [358, 11] on span "Tarefas" at bounding box center [350, 10] width 21 height 10
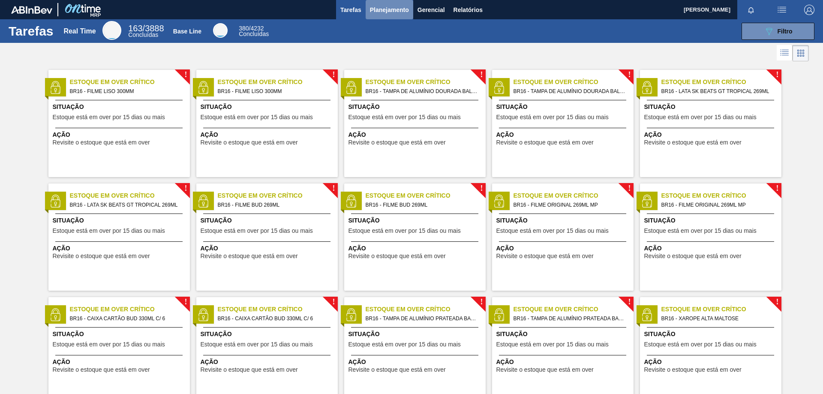
click at [375, 12] on span "Planejamento" at bounding box center [389, 10] width 39 height 10
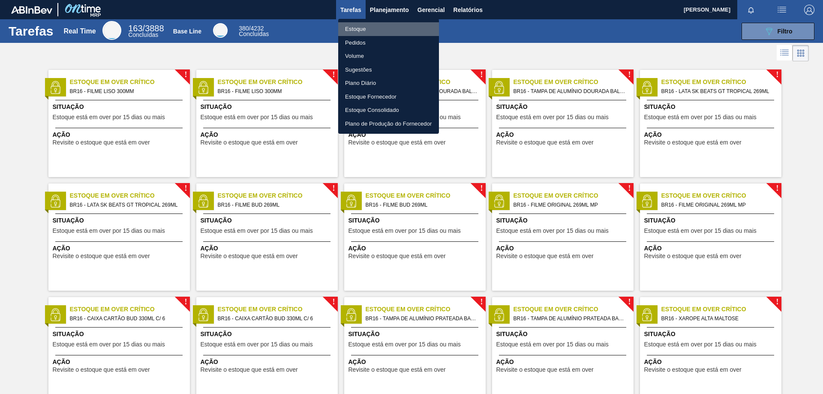
click at [362, 28] on li "Estoque" at bounding box center [388, 29] width 101 height 14
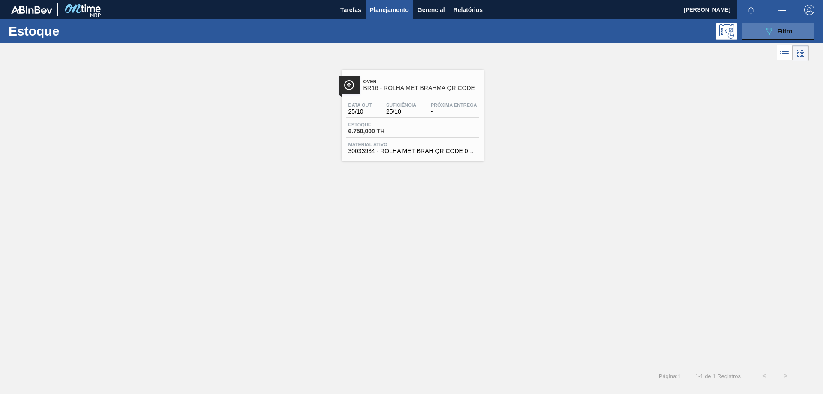
click at [763, 29] on icon "089F7B8B-B2A5-4AFE-B5C0-19BA573D28AC" at bounding box center [768, 31] width 10 height 10
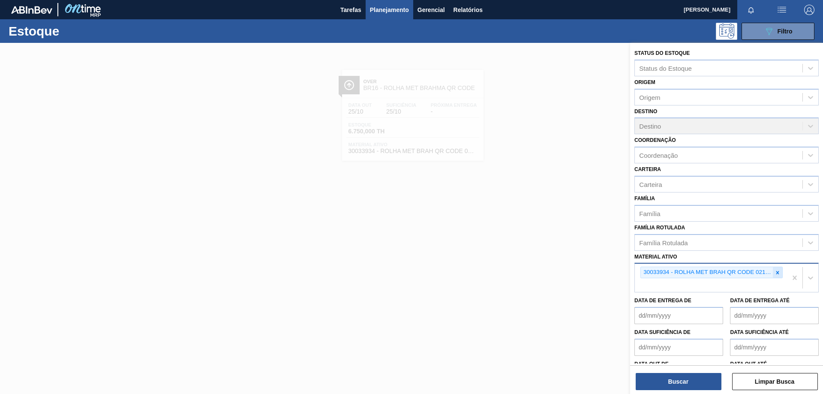
click at [776, 272] on icon at bounding box center [777, 272] width 3 height 3
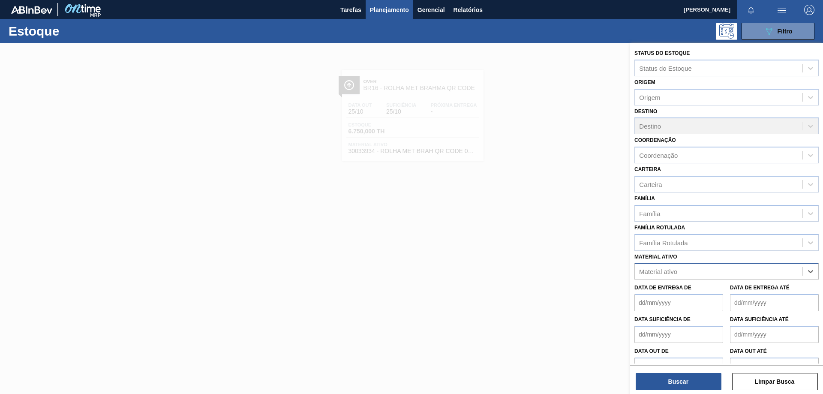
paste ativo "20005465"
type ativo "20005465"
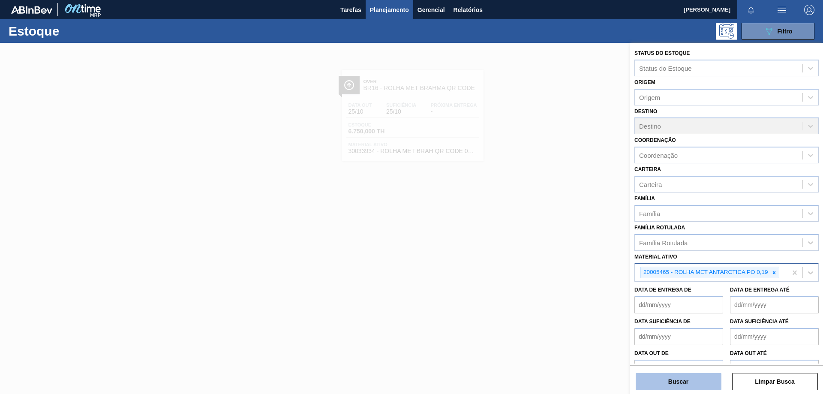
click at [683, 373] on button "Buscar" at bounding box center [678, 381] width 86 height 17
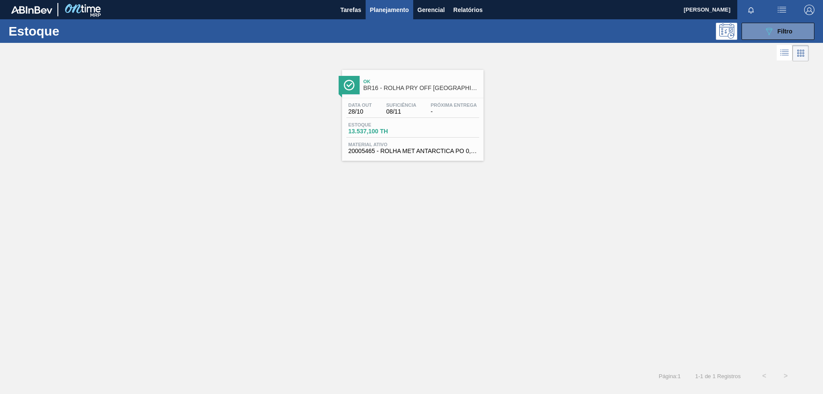
click at [426, 114] on div "Data [DATE] Suficiência 08/11 Próxima Entrega -" at bounding box center [412, 109] width 133 height 15
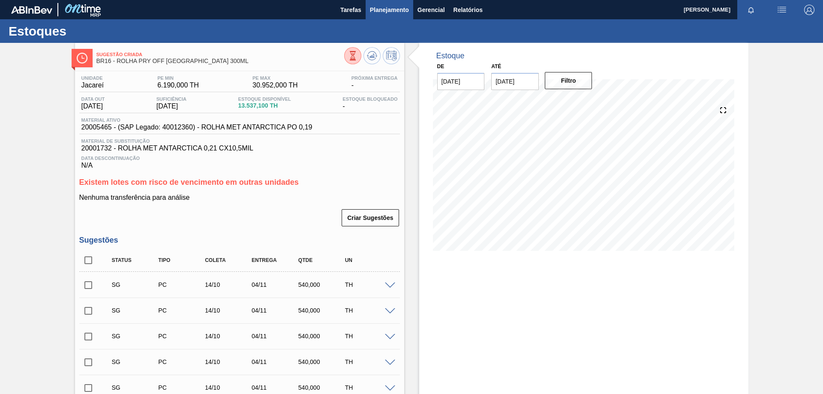
click at [386, 9] on span "Planejamento" at bounding box center [389, 10] width 39 height 10
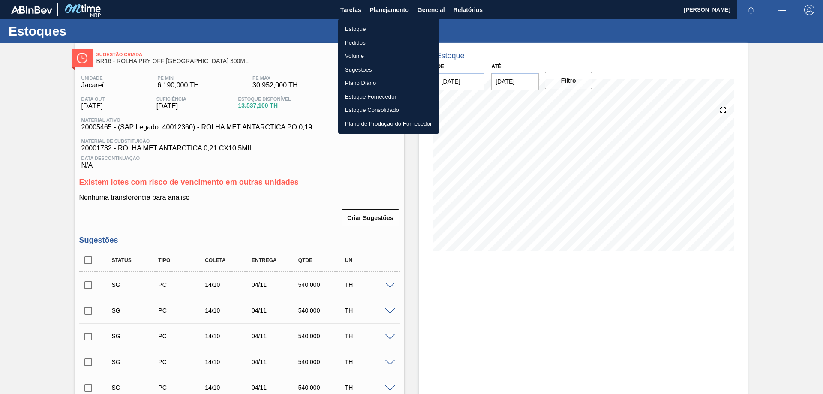
click at [358, 27] on li "Estoque" at bounding box center [388, 29] width 101 height 14
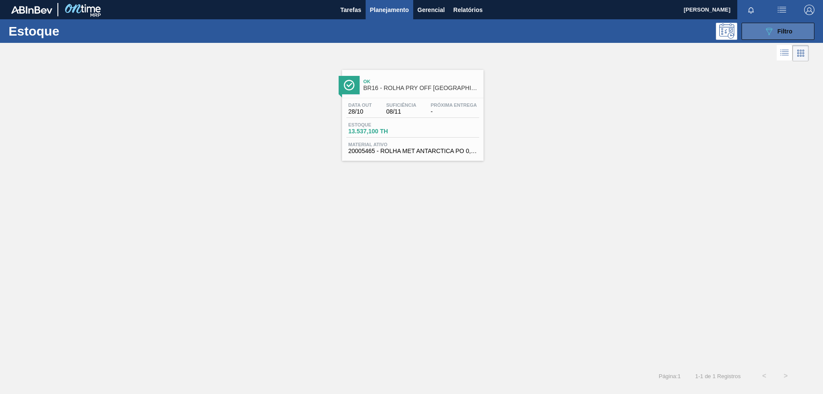
click at [768, 30] on icon at bounding box center [769, 31] width 6 height 7
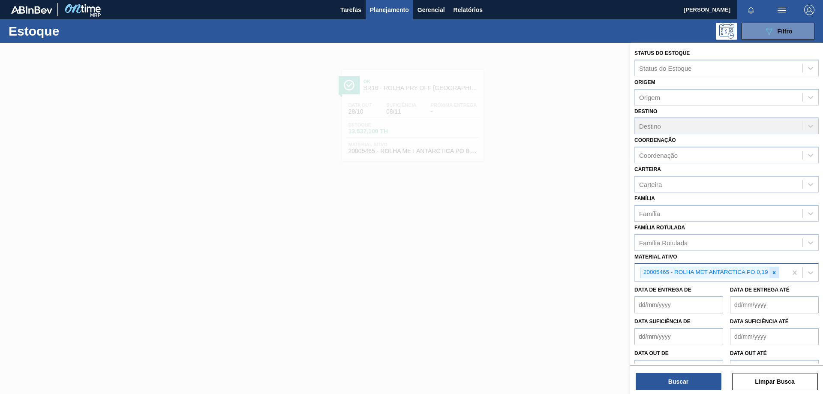
click at [775, 273] on icon at bounding box center [774, 272] width 6 height 6
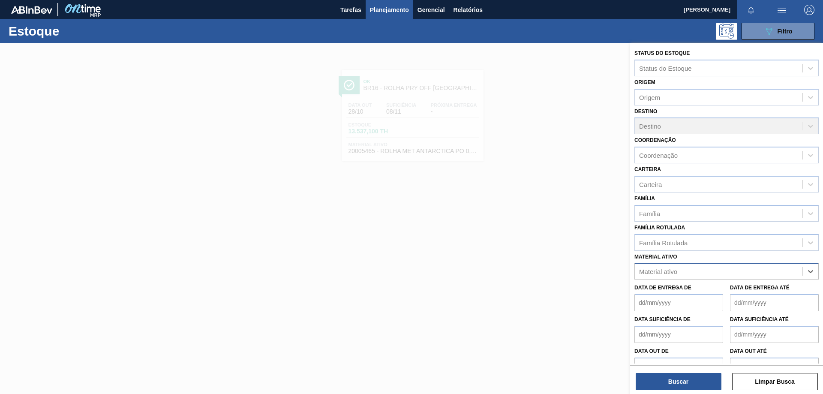
paste ativo "20005702"
type ativo "20005702"
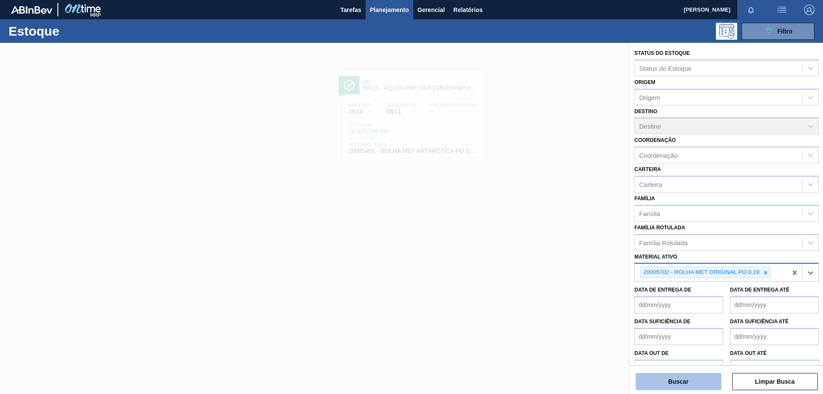
click at [652, 388] on button "Buscar" at bounding box center [678, 381] width 86 height 17
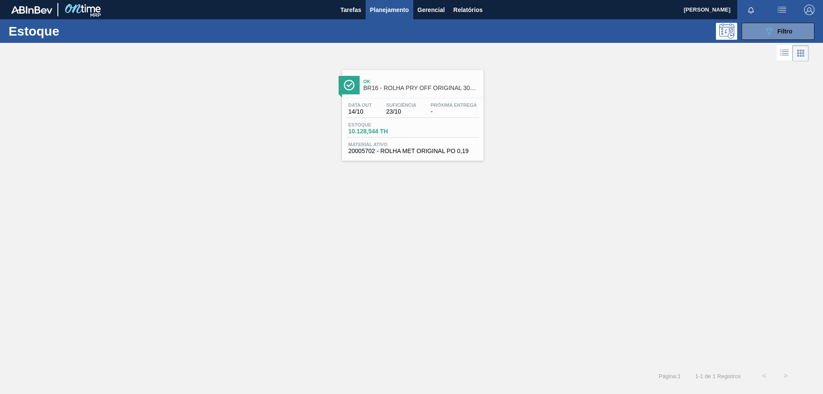
click at [443, 120] on div "Data [DATE] Suficiência 23/10 Próxima Entrega - Estoque 10.128,544 TH Material …" at bounding box center [412, 127] width 141 height 58
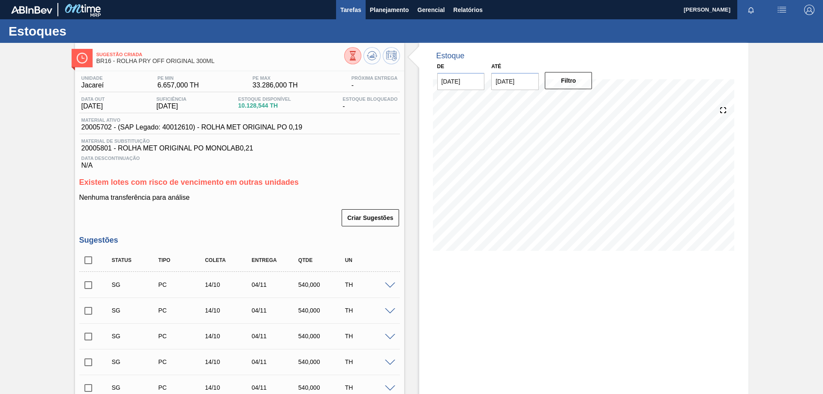
click at [360, 9] on span "Tarefas" at bounding box center [350, 10] width 21 height 10
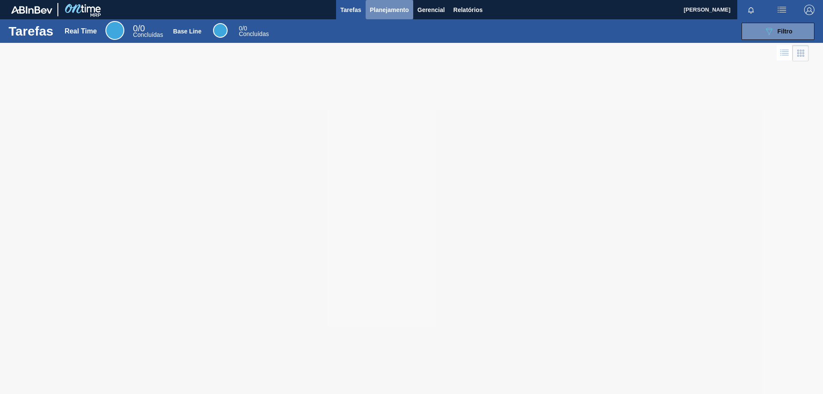
click at [378, 8] on span "Planejamento" at bounding box center [389, 10] width 39 height 10
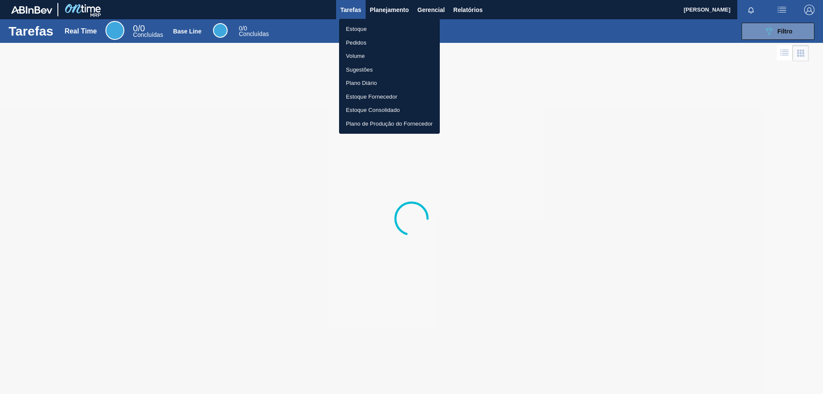
click at [359, 30] on li "Estoque" at bounding box center [389, 29] width 101 height 14
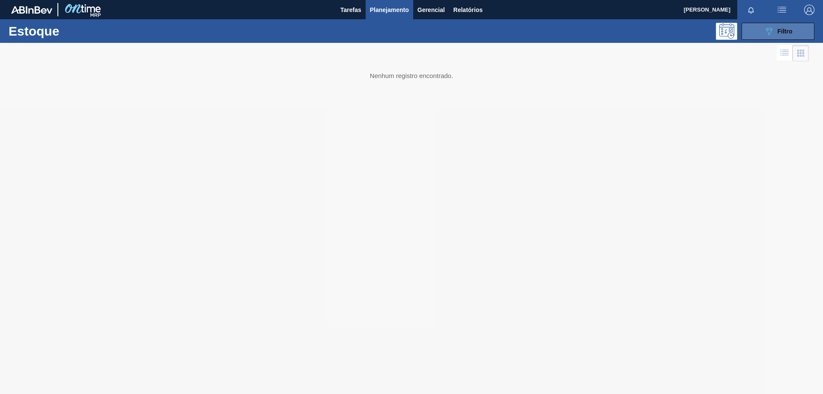
click at [781, 35] on div "089F7B8B-B2A5-4AFE-B5C0-19BA573D28AC Filtro" at bounding box center [777, 31] width 29 height 10
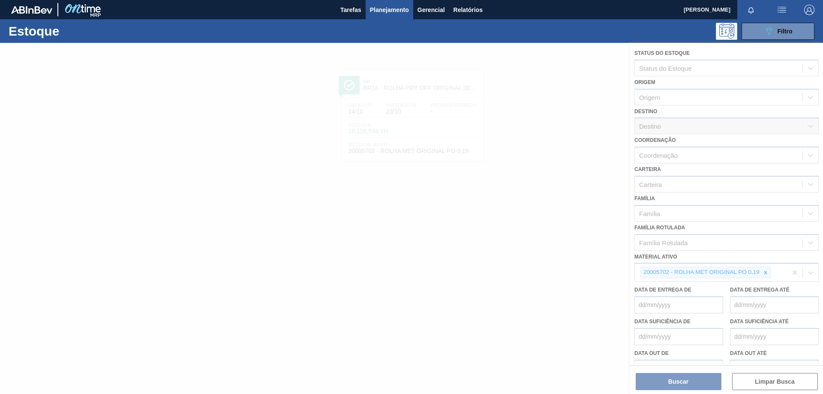
click at [766, 272] on div at bounding box center [411, 218] width 823 height 351
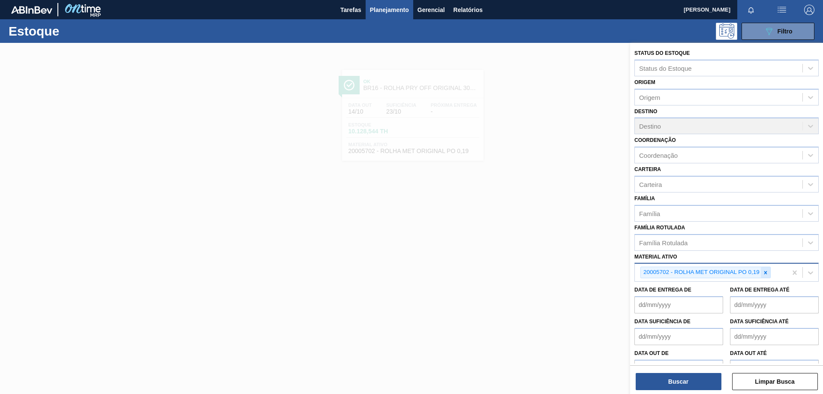
click at [767, 273] on icon at bounding box center [765, 272] width 6 height 6
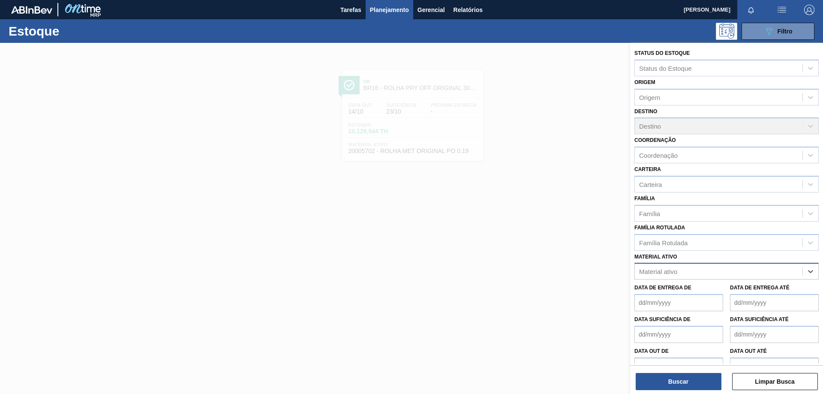
paste ativo "20009223"
type ativo "20009223"
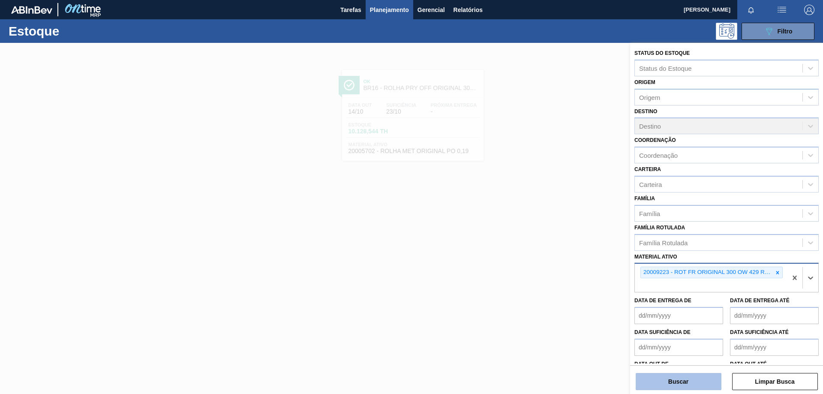
click at [694, 385] on button "Buscar" at bounding box center [678, 381] width 86 height 17
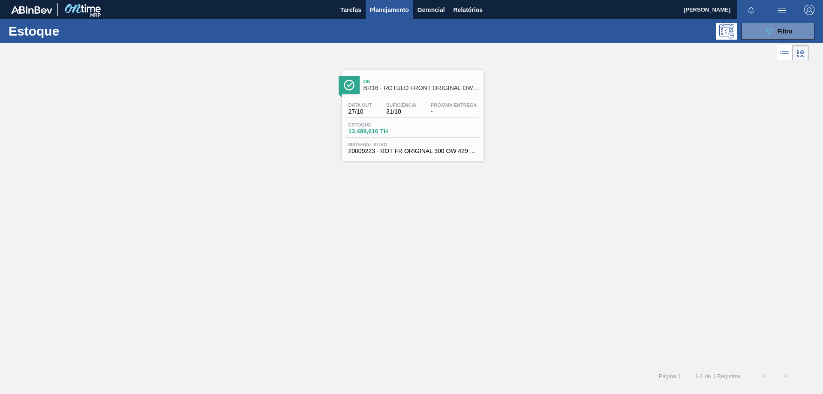
click at [461, 130] on div "Estoque 13.489,616 TH" at bounding box center [412, 129] width 133 height 15
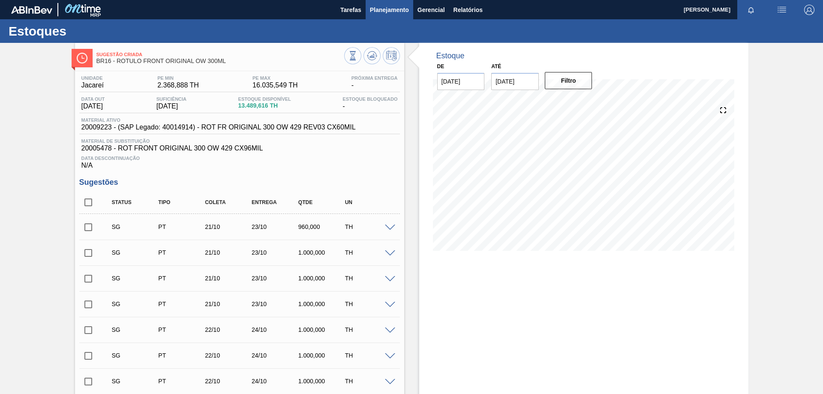
click at [395, 10] on span "Planejamento" at bounding box center [389, 10] width 39 height 10
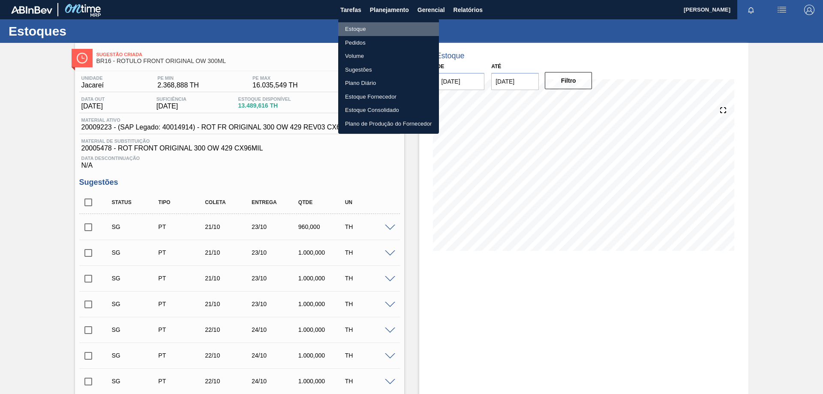
click at [354, 28] on li "Estoque" at bounding box center [388, 29] width 101 height 14
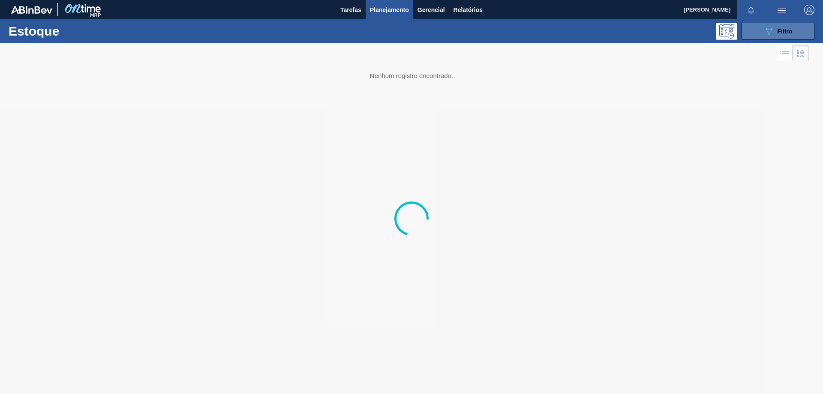
click at [754, 28] on button "089F7B8B-B2A5-4AFE-B5C0-19BA573D28AC Filtro" at bounding box center [777, 31] width 73 height 17
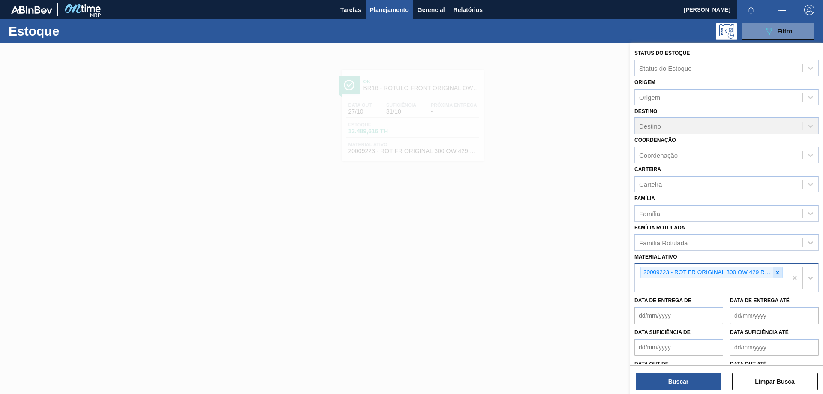
click at [775, 272] on icon at bounding box center [777, 272] width 6 height 6
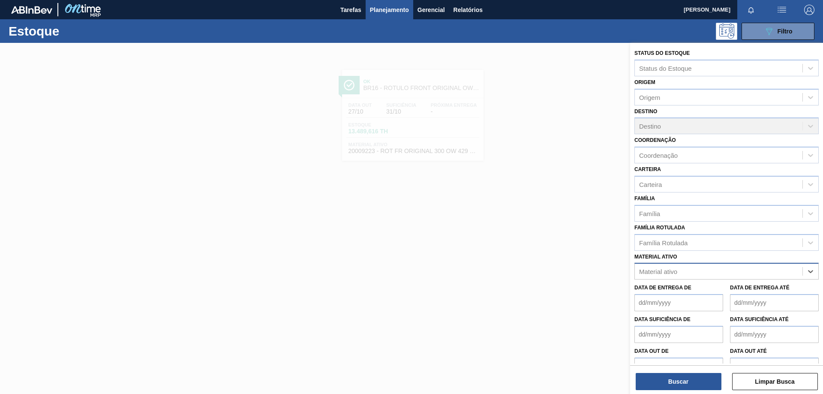
paste ativo "20005702"
type ativo "20005702"
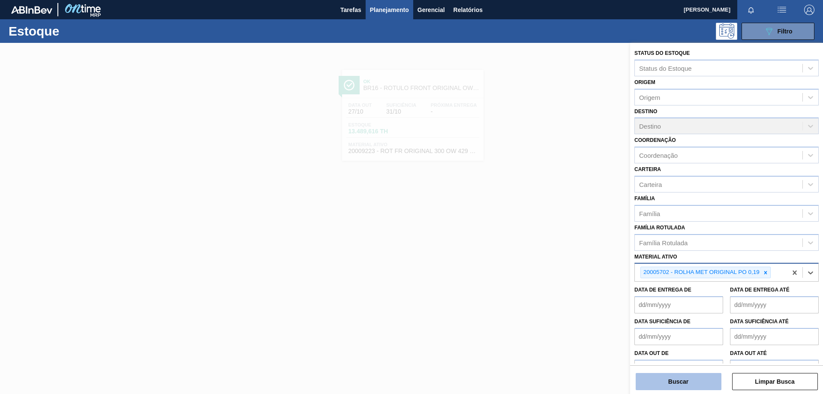
click at [692, 382] on button "Buscar" at bounding box center [678, 381] width 86 height 17
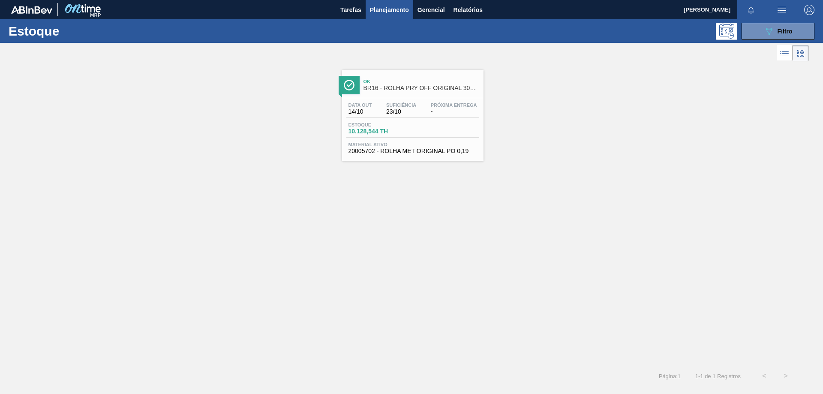
click at [452, 142] on span "Material ativo" at bounding box center [412, 144] width 129 height 5
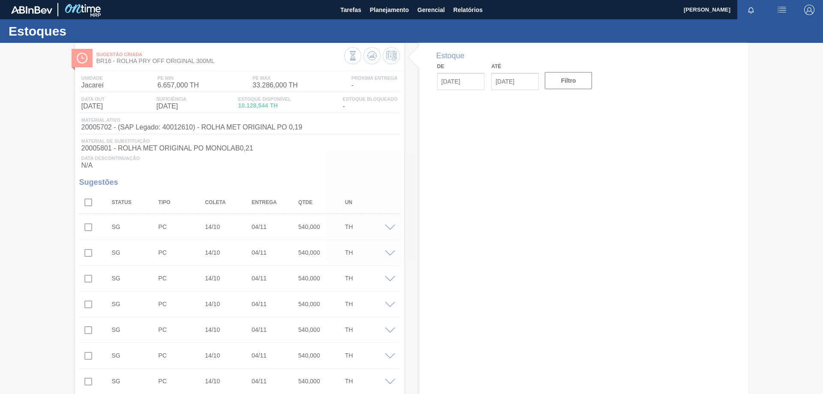
type input "[DATE]"
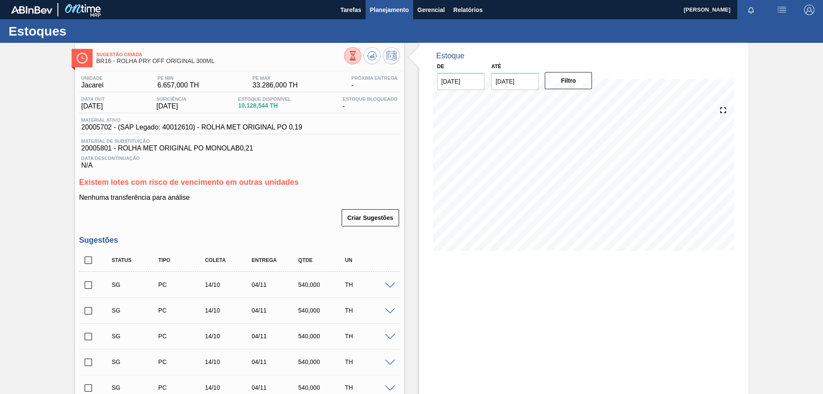
click at [374, 4] on button "Planejamento" at bounding box center [389, 9] width 48 height 19
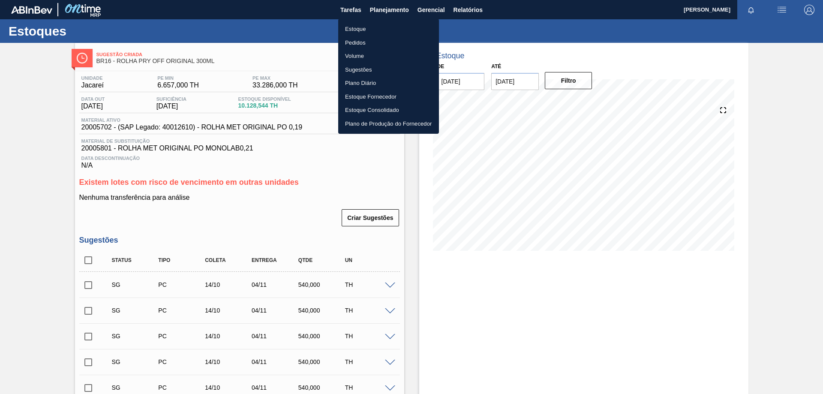
click at [359, 27] on li "Estoque" at bounding box center [388, 29] width 101 height 14
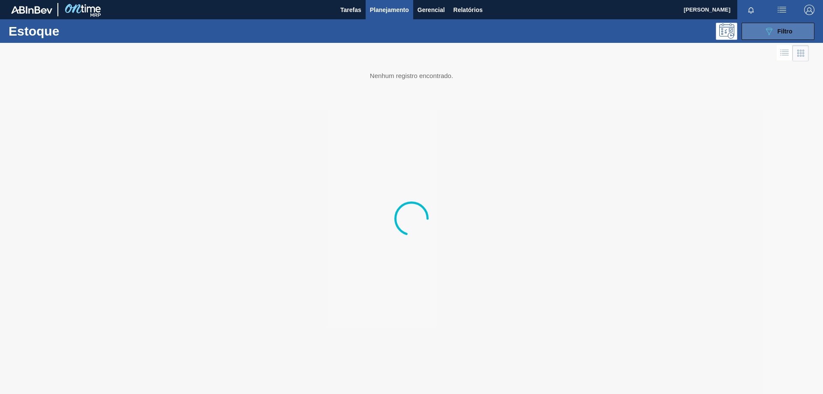
click at [763, 27] on icon "089F7B8B-B2A5-4AFE-B5C0-19BA573D28AC" at bounding box center [768, 31] width 10 height 10
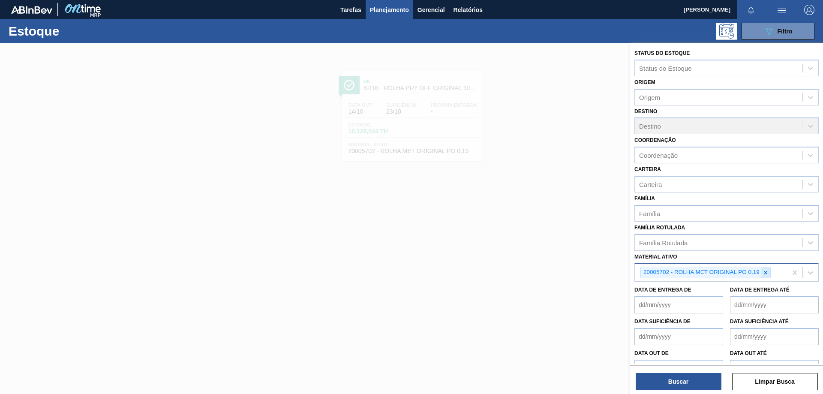
click at [766, 273] on icon at bounding box center [765, 272] width 3 height 3
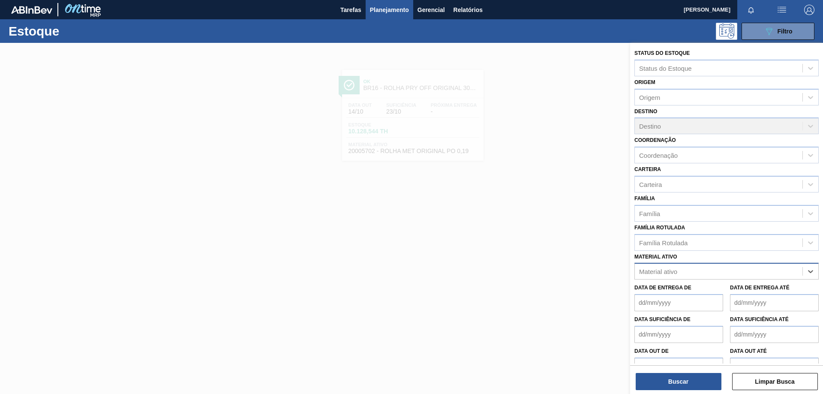
paste ativo "30003188"
type ativo "30003188"
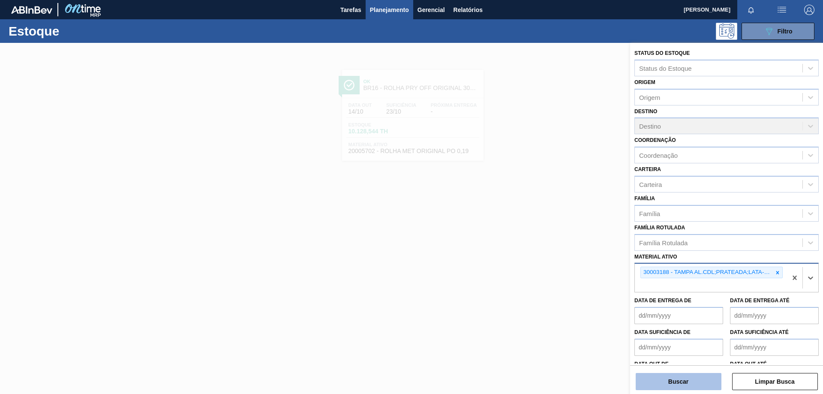
click at [711, 380] on button "Buscar" at bounding box center [678, 381] width 86 height 17
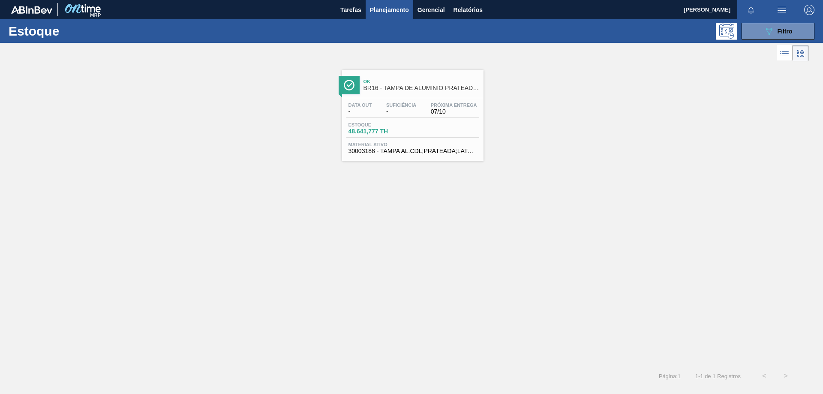
click at [422, 137] on div "Estoque 48.641,777 TH" at bounding box center [412, 129] width 133 height 15
